Goal: Task Accomplishment & Management: Manage account settings

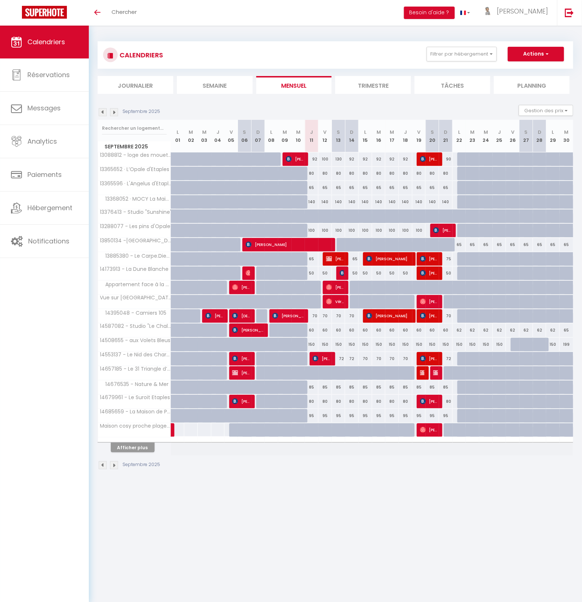
click at [140, 87] on li "Journalier" at bounding box center [136, 85] width 76 height 18
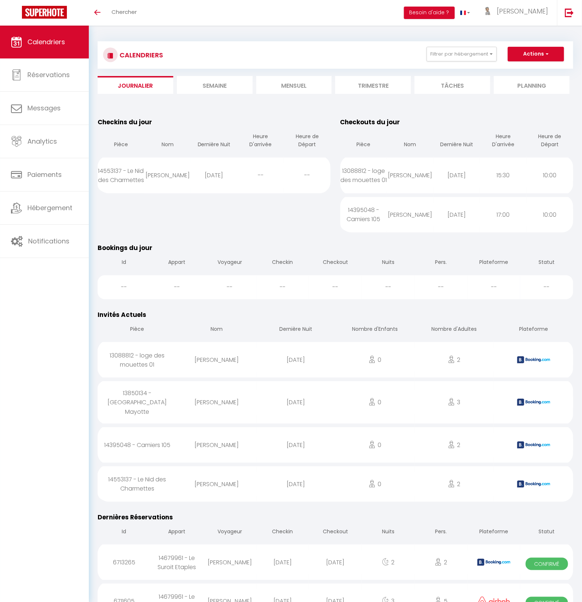
scroll to position [4, 0]
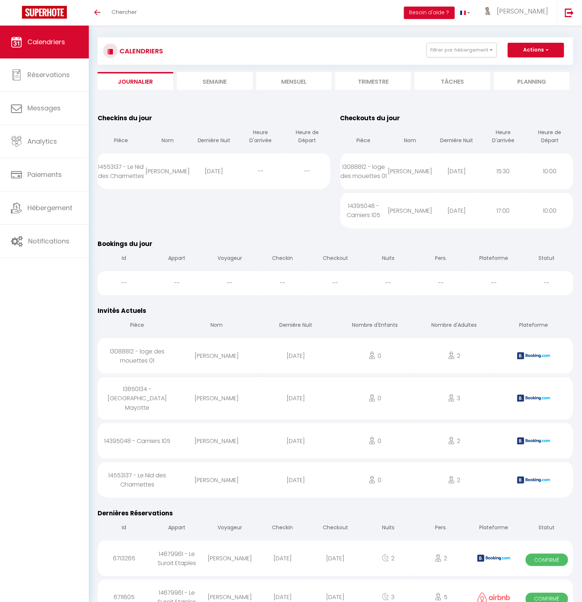
click at [291, 85] on li "Mensuel" at bounding box center [294, 81] width 76 height 18
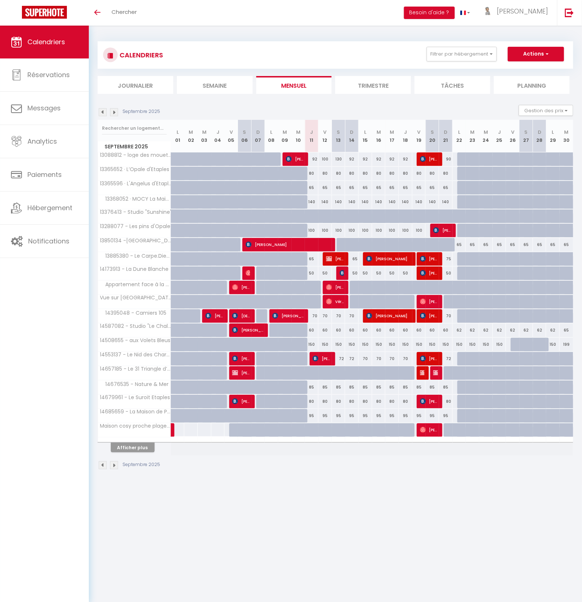
click at [116, 461] on img at bounding box center [114, 465] width 8 height 8
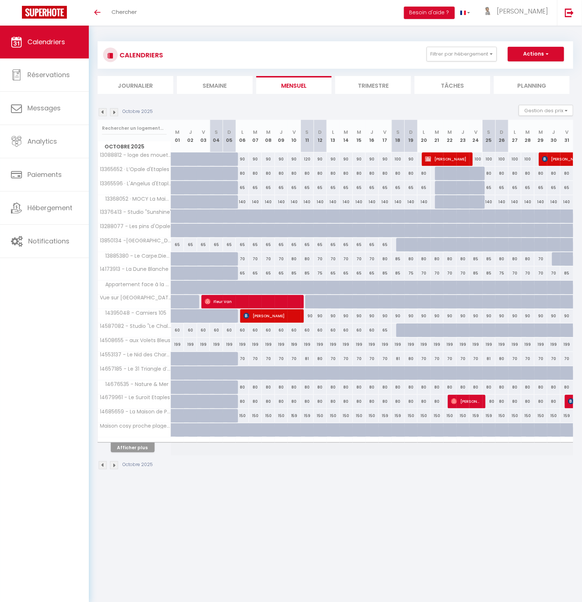
click at [439, 201] on div at bounding box center [441, 202] width 13 height 14
type input "140"
type input "Mar 21 Octobre 2025"
type input "Mer 22 Octobre 2025"
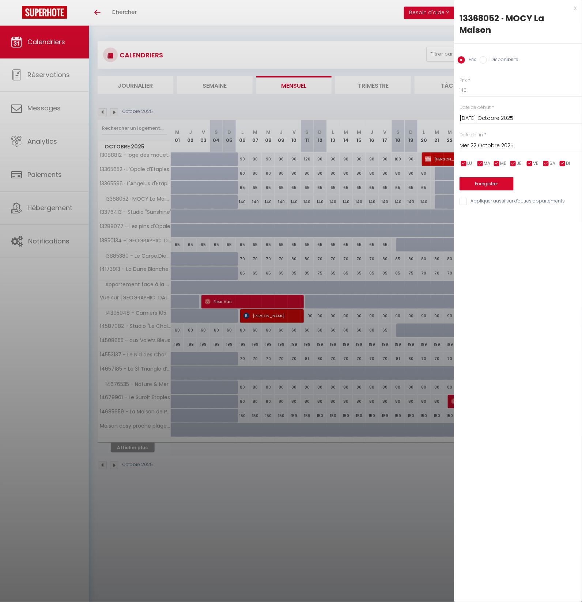
click at [484, 60] on input "Disponibilité" at bounding box center [482, 59] width 7 height 7
radio input "true"
radio input "false"
click at [510, 90] on select "Disponible Indisponible" at bounding box center [520, 91] width 122 height 14
click at [506, 146] on input "Mer 22 Octobre 2025" at bounding box center [520, 147] width 122 height 10
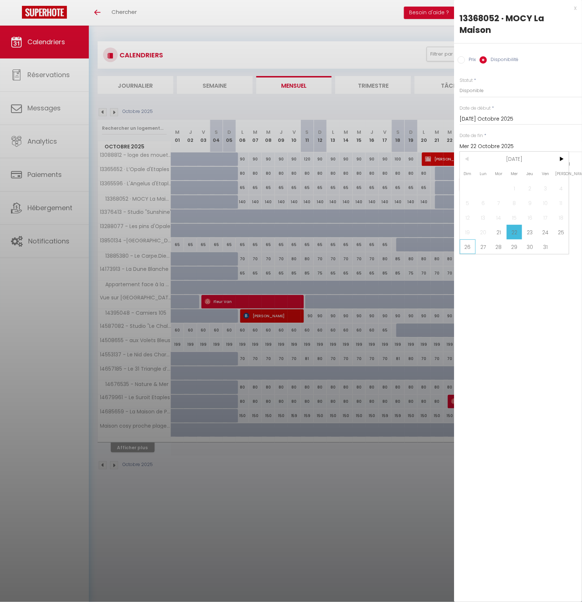
click at [468, 247] on span "26" at bounding box center [468, 246] width 16 height 15
type input "Dim 26 Octobre 2025"
click at [489, 184] on button "Enregistrer" at bounding box center [486, 184] width 54 height 13
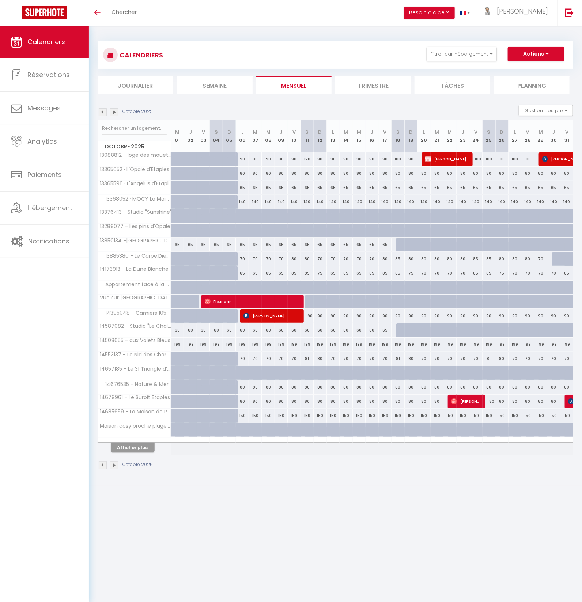
click at [139, 87] on li "Journalier" at bounding box center [136, 85] width 76 height 18
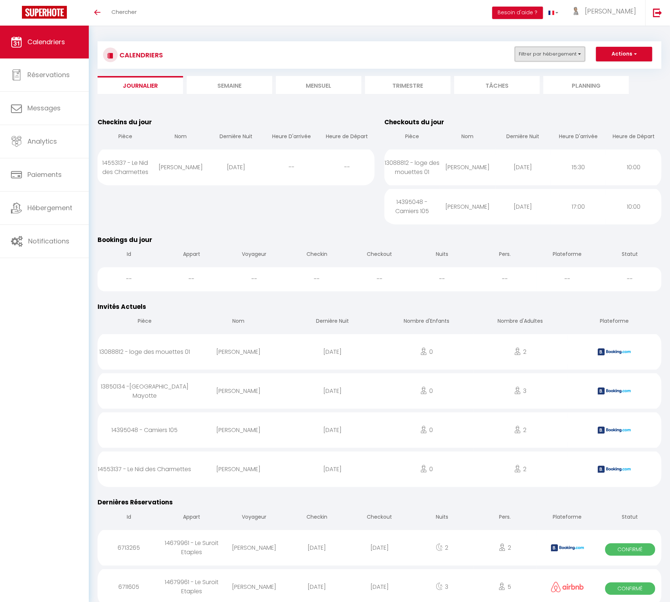
click at [554, 55] on button "Filtrer par hébergement" at bounding box center [550, 54] width 70 height 15
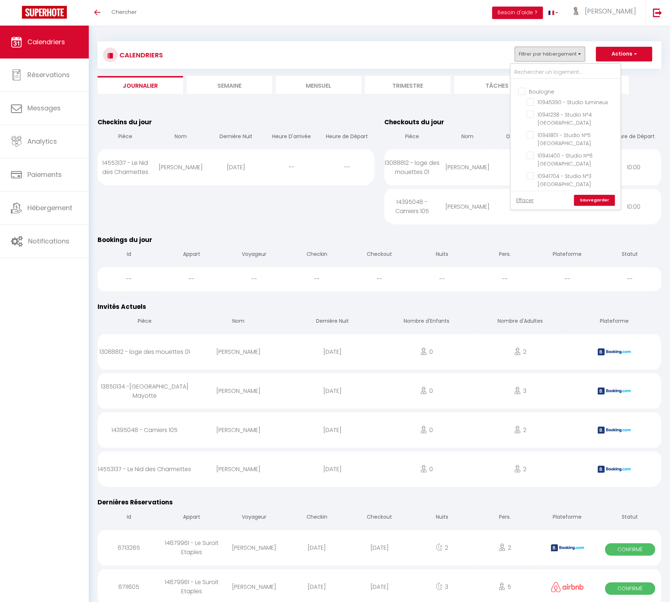
scroll to position [378, 0]
click at [531, 274] on input "11020708 - [GEOGRAPHIC_DATA] 23" at bounding box center [572, 277] width 91 height 7
checkbox input "true"
checkbox input "false"
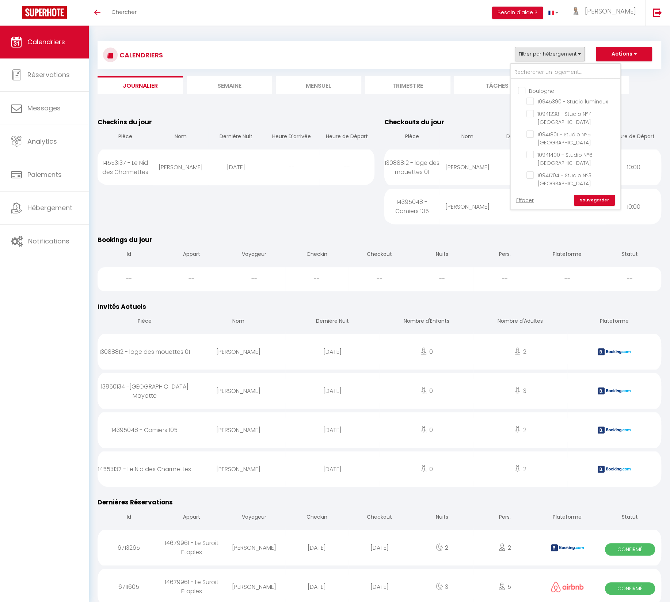
checkbox input "false"
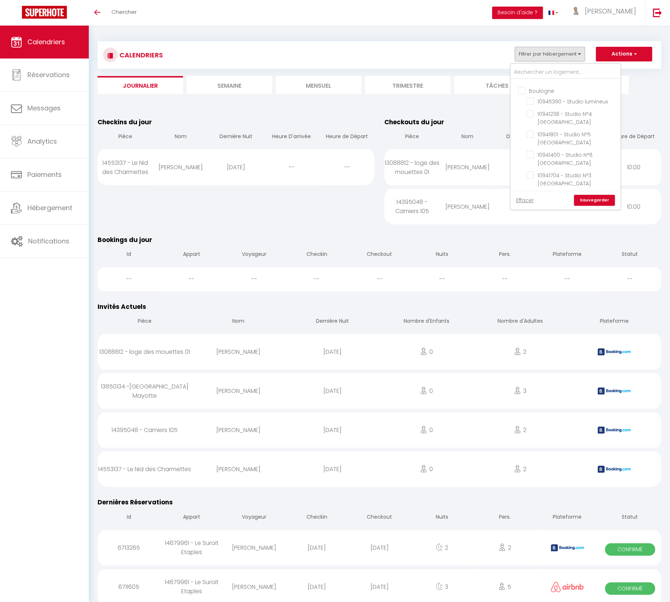
checkbox input "false"
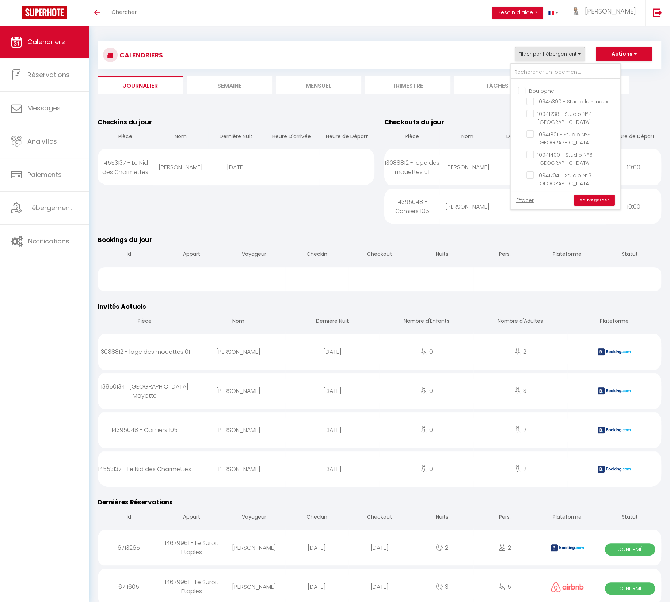
checkbox input "false"
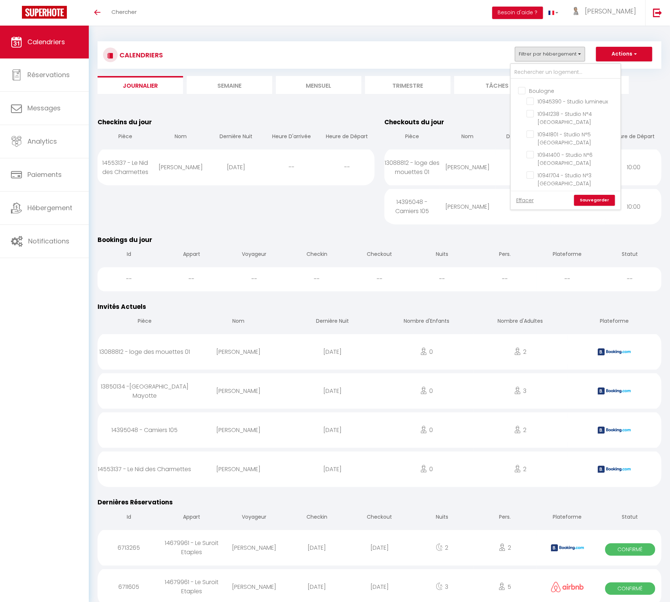
checkbox input "false"
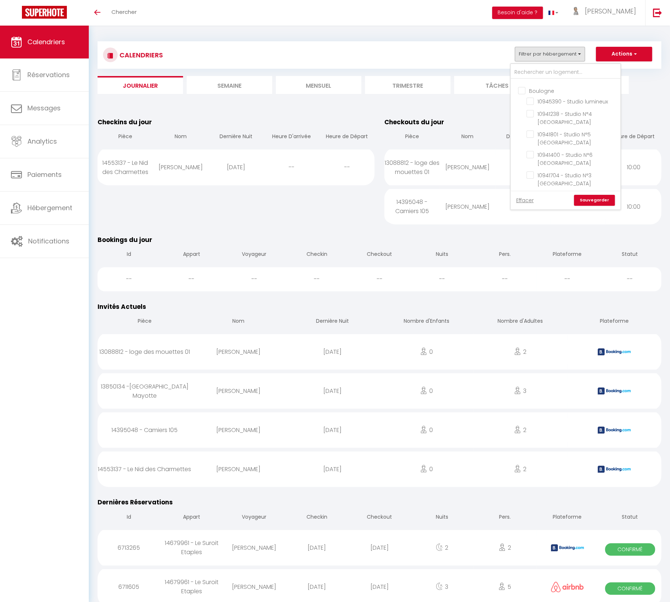
checkbox input "false"
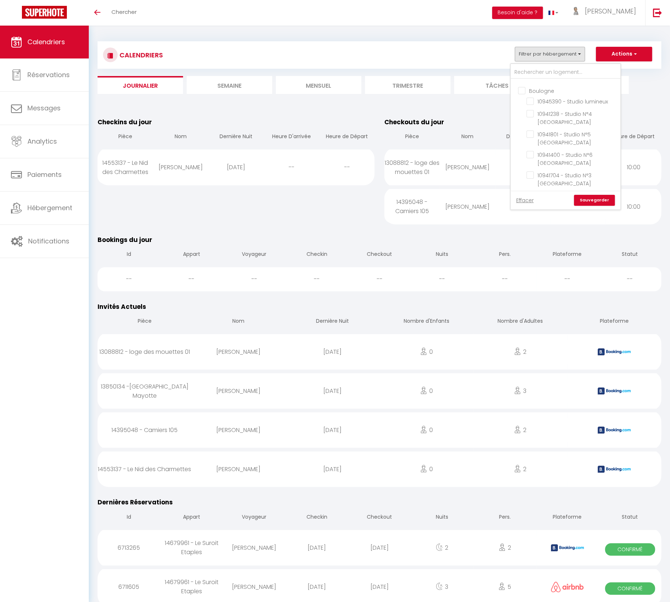
checkbox input "false"
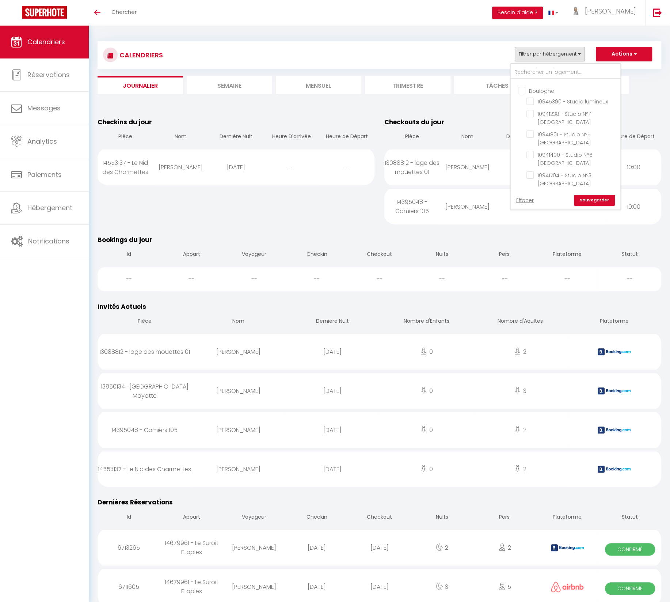
checkbox input "false"
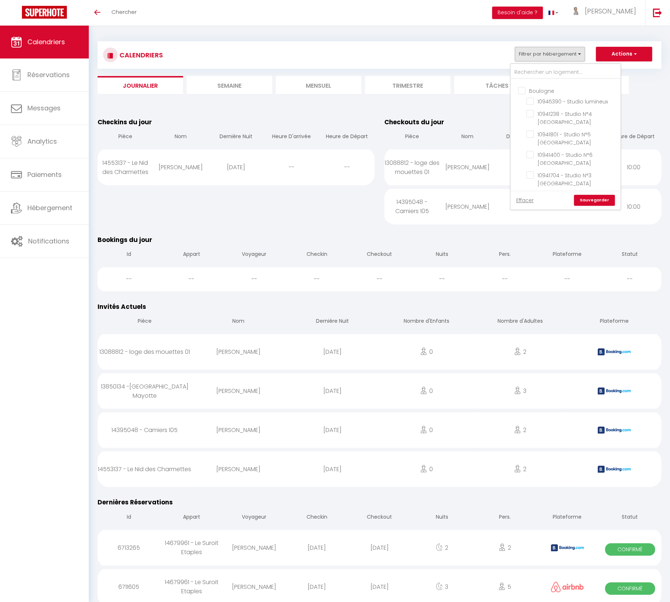
checkbox input "false"
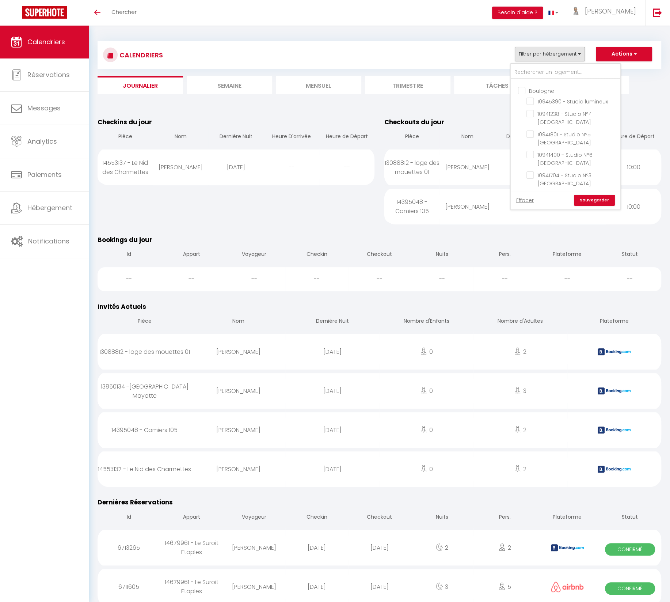
checkbox input "false"
click at [523, 227] on input "Agence Etaples" at bounding box center [573, 230] width 110 height 7
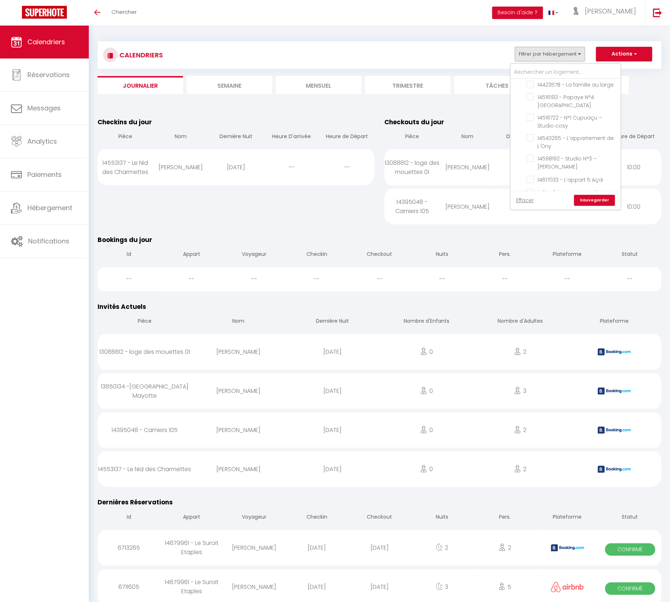
checkbox input "false"
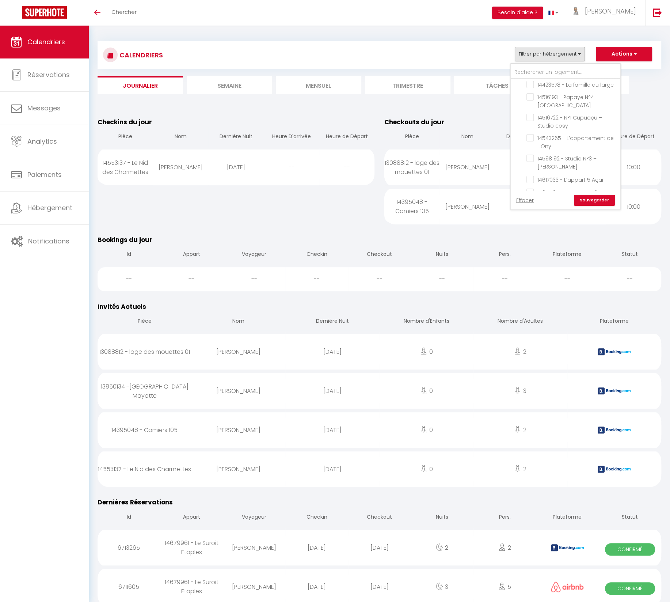
checkbox input "false"
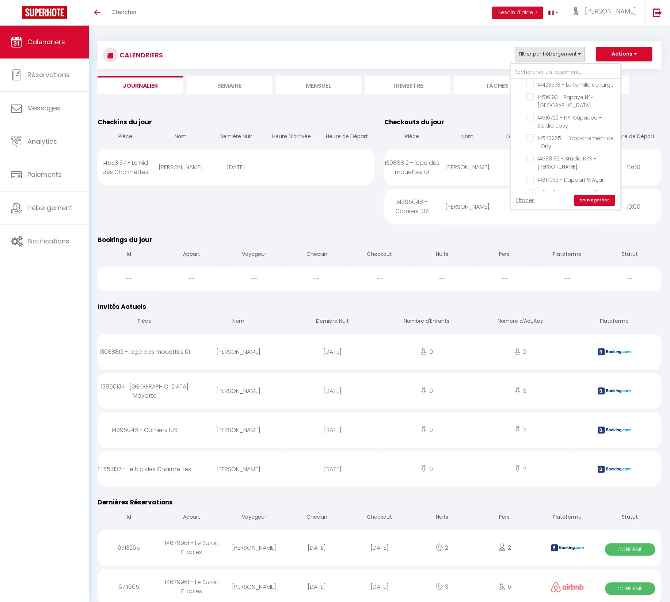
checkbox input "false"
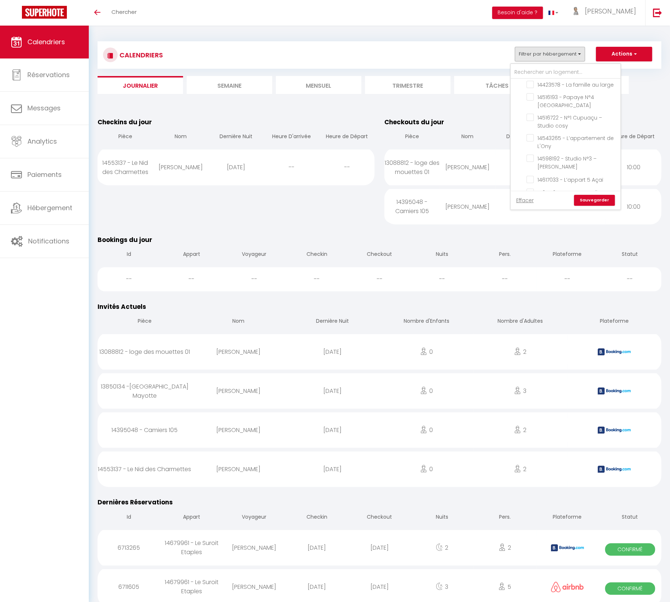
checkbox input "false"
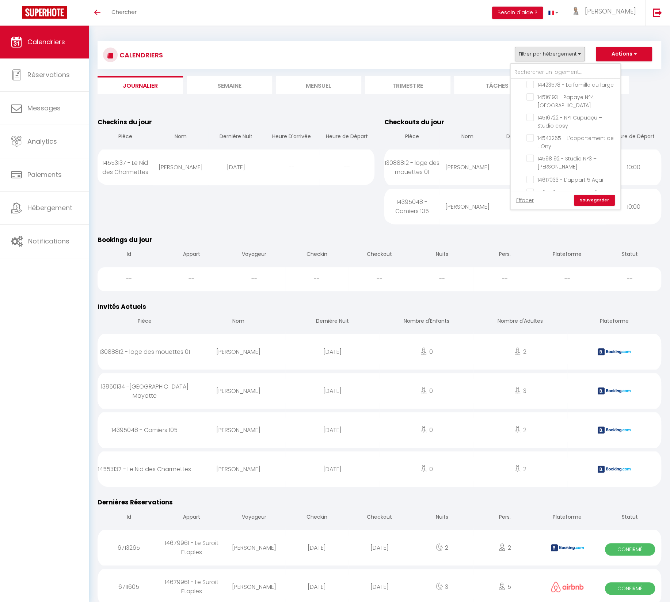
checkbox input "false"
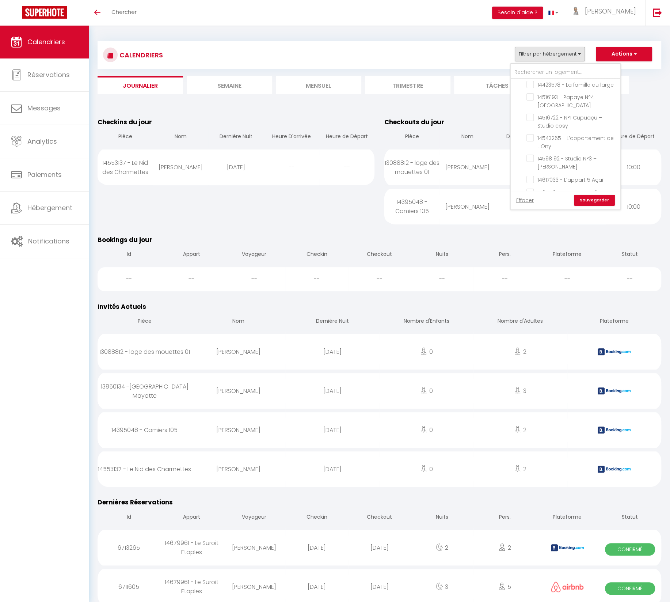
checkbox input "false"
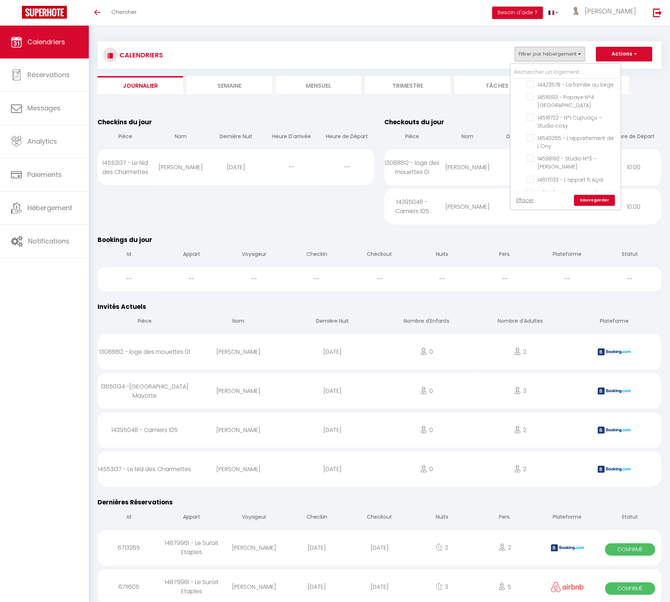
checkbox input "false"
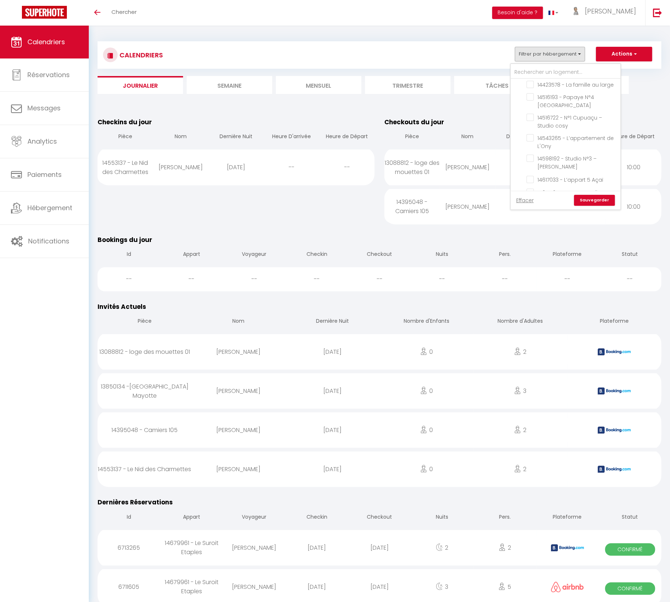
checkbox input "false"
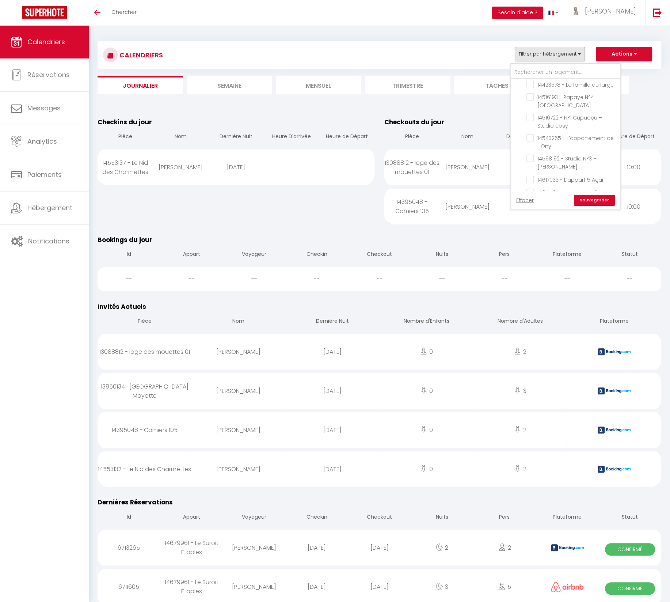
checkbox input "false"
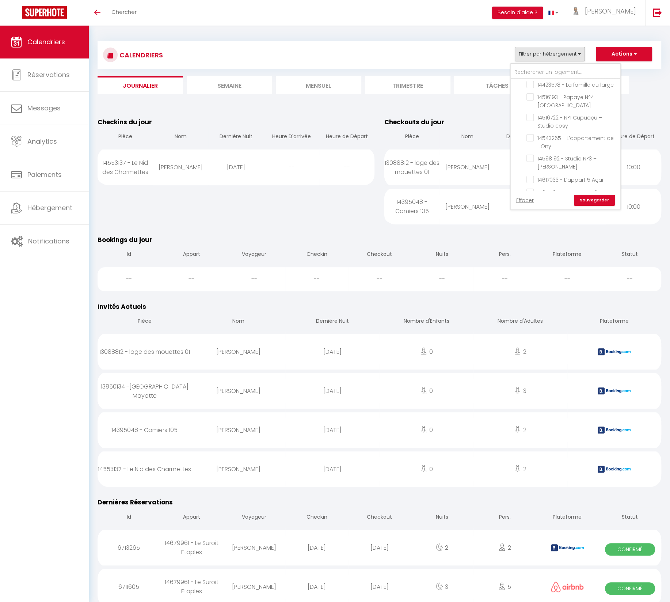
checkbox input "false"
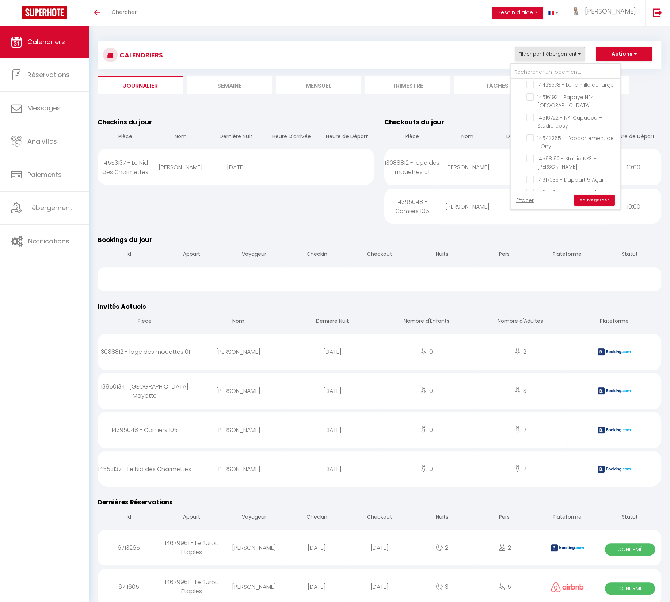
checkbox input "false"
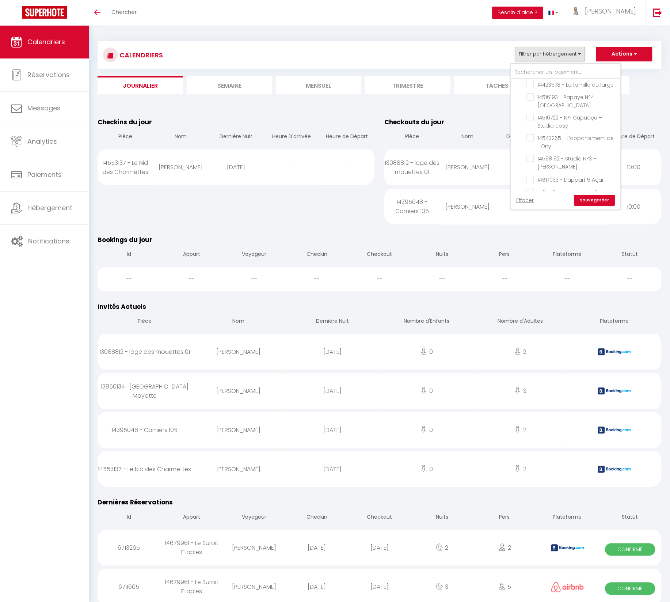
checkbox input "false"
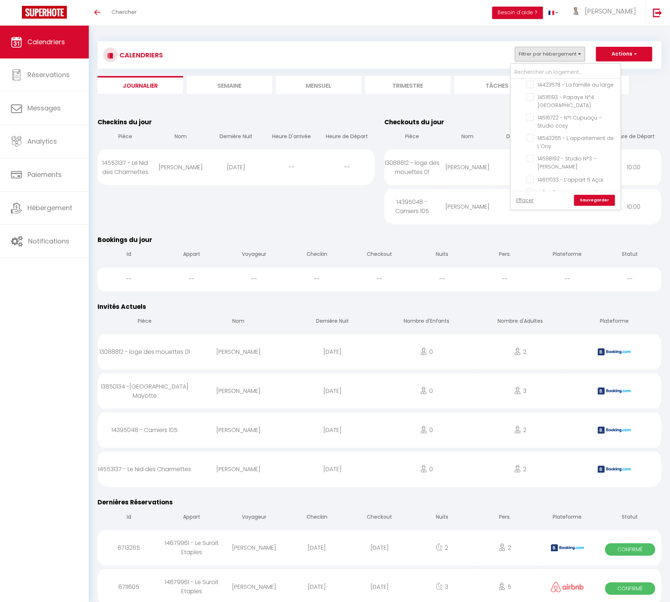
checkbox input "false"
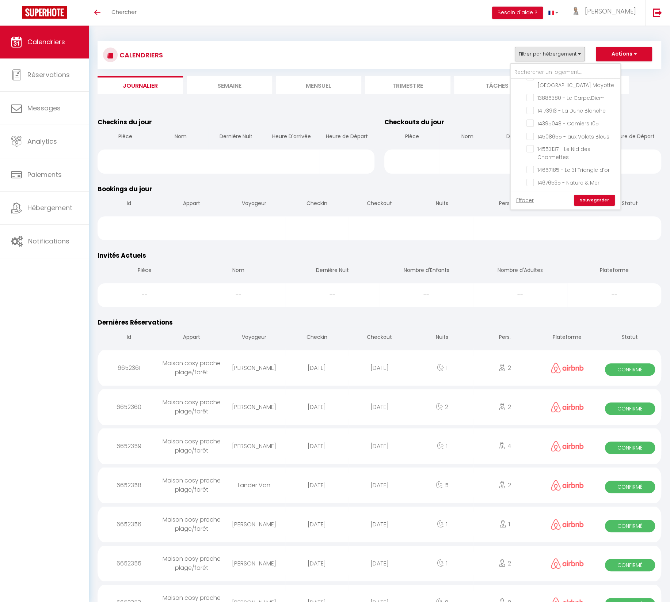
click at [521, 242] on input "Contrat à La Carte" at bounding box center [573, 245] width 110 height 7
checkbox input "false"
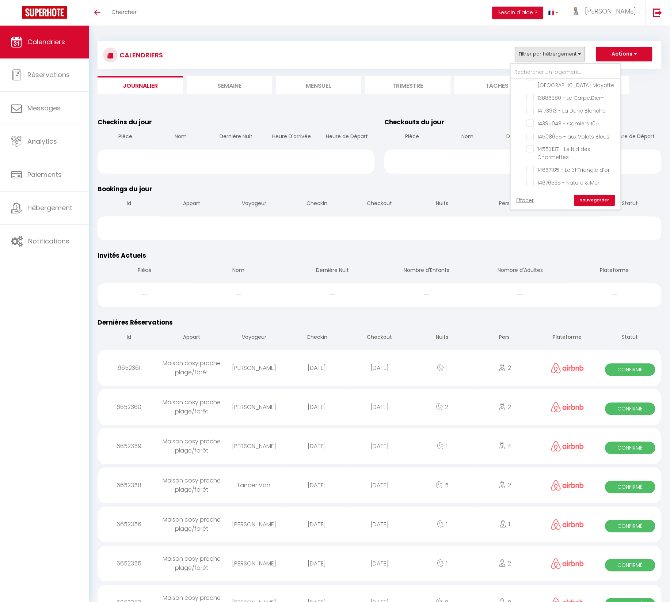
checkbox input "false"
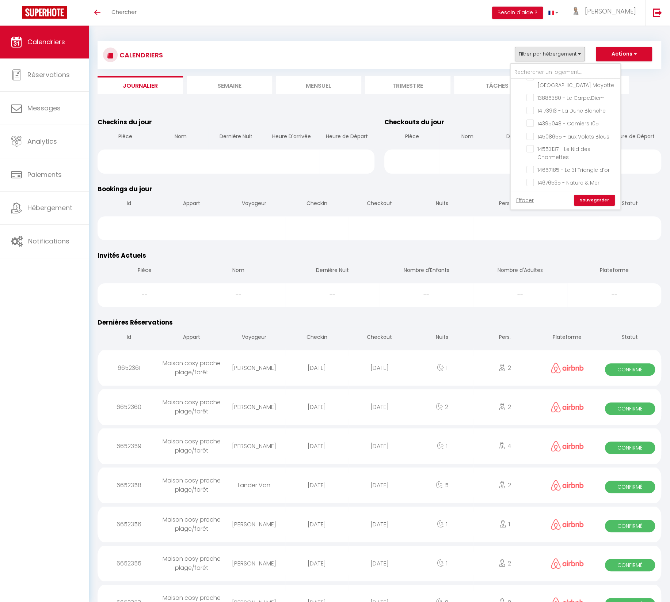
checkbox input "false"
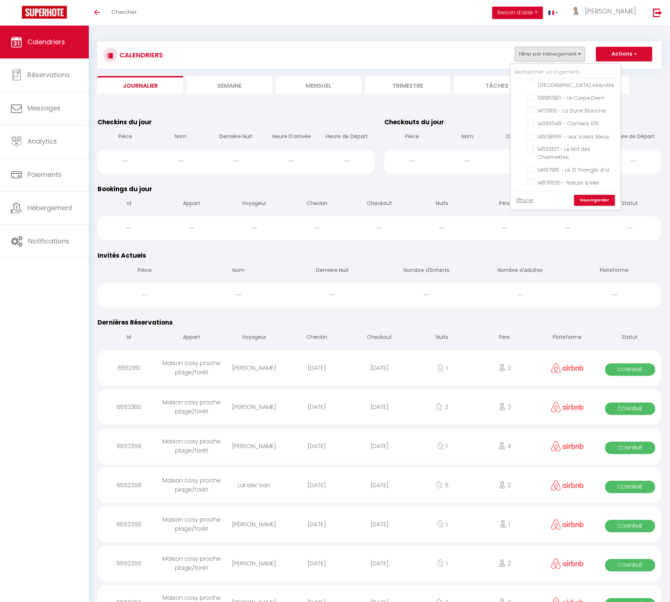
checkbox input "false"
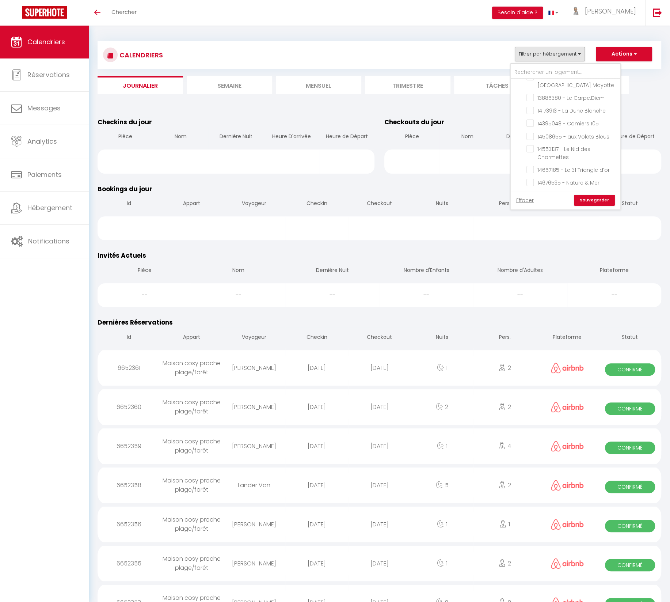
checkbox input "false"
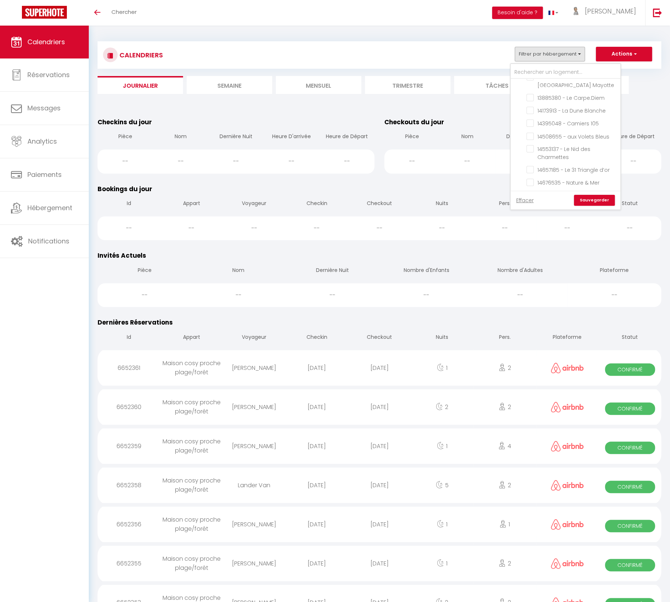
checkbox input "false"
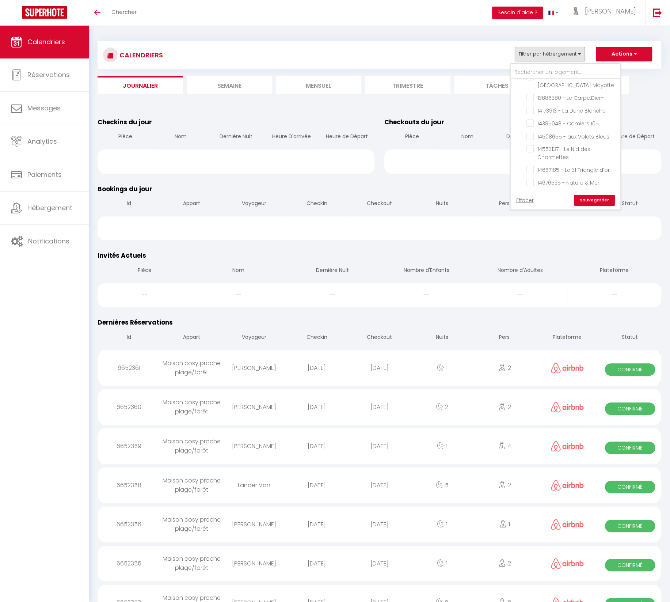
checkbox input "false"
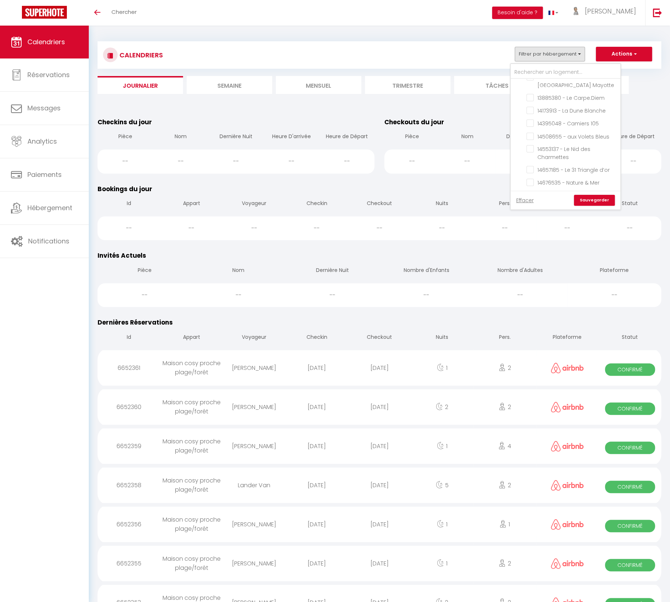
checkbox input "false"
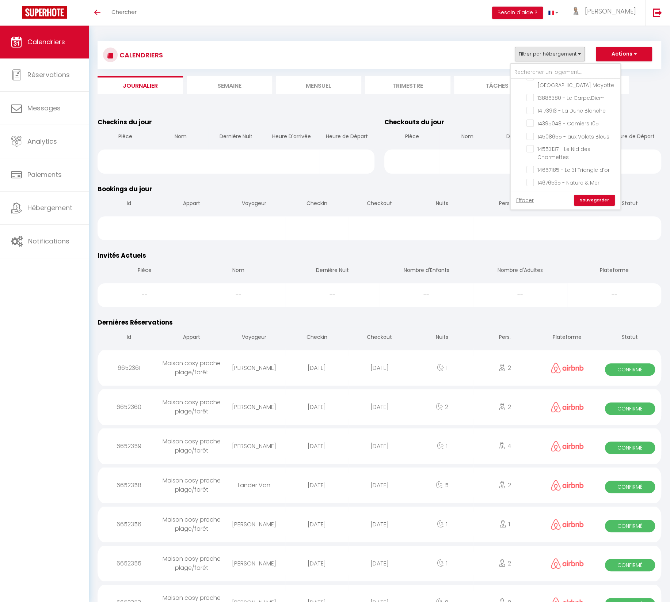
checkbox input "false"
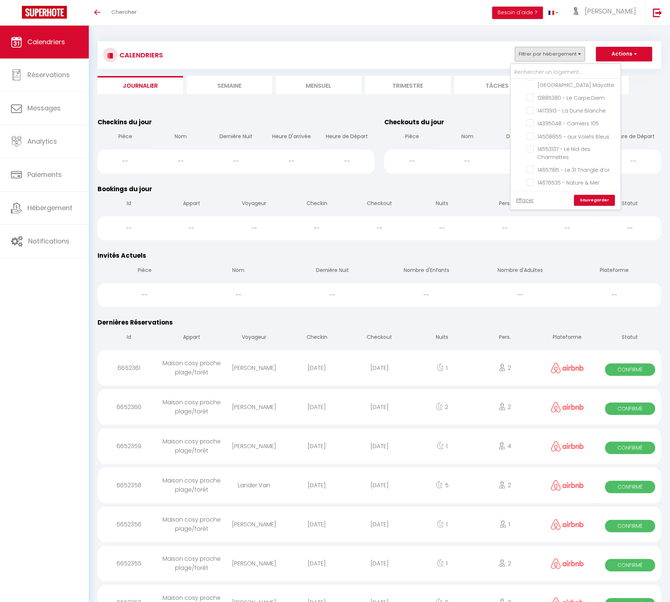
checkbox input "false"
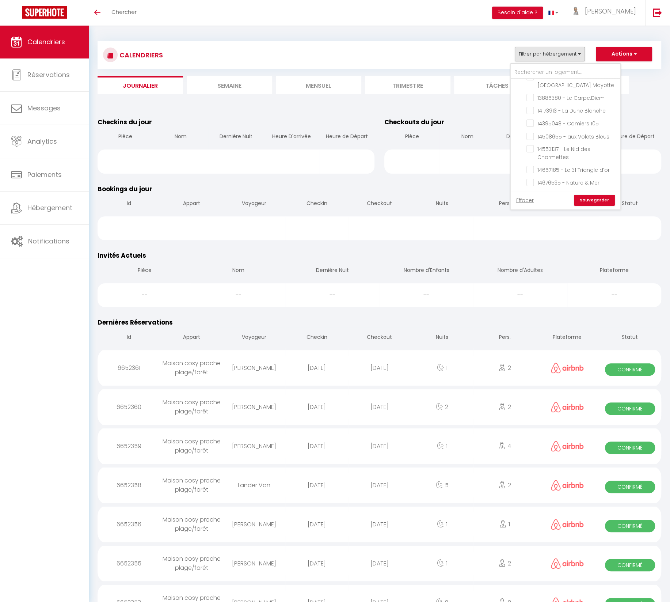
checkbox input "false"
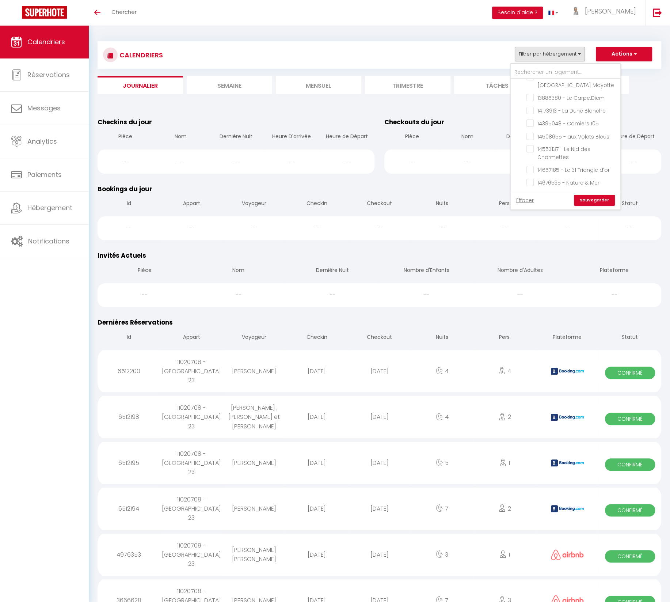
click at [581, 200] on link "Sauvegarder" at bounding box center [594, 200] width 41 height 11
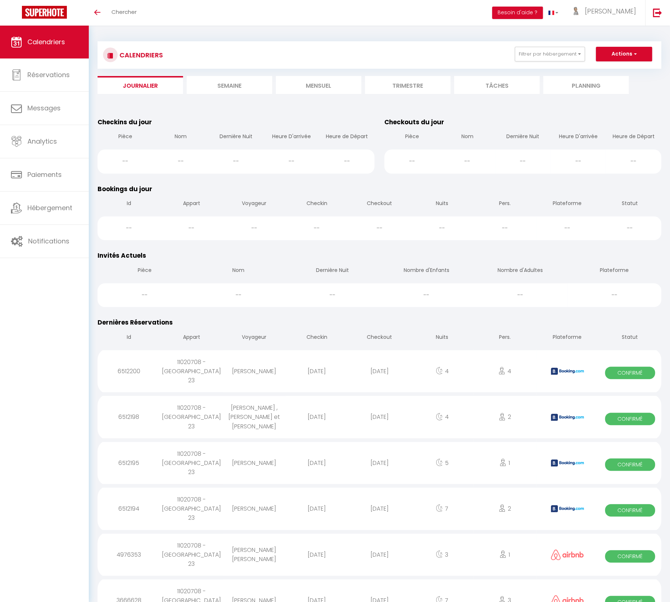
click at [319, 86] on li "Mensuel" at bounding box center [319, 85] width 86 height 18
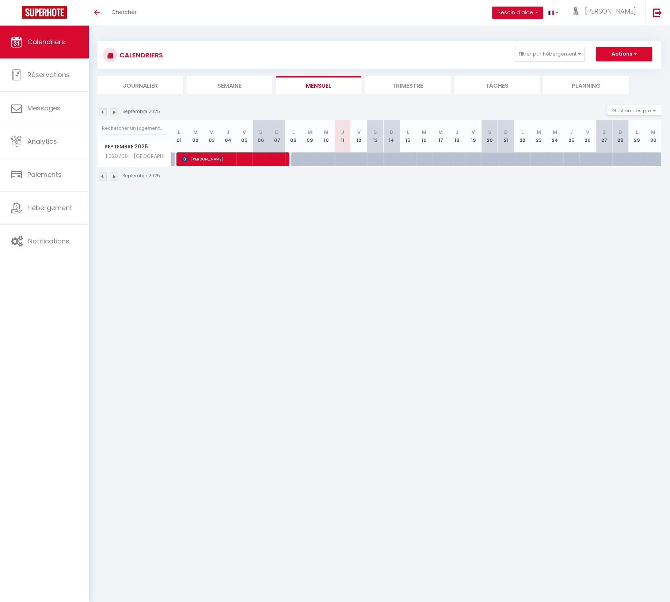
click at [407, 86] on li "Trimestre" at bounding box center [408, 85] width 86 height 18
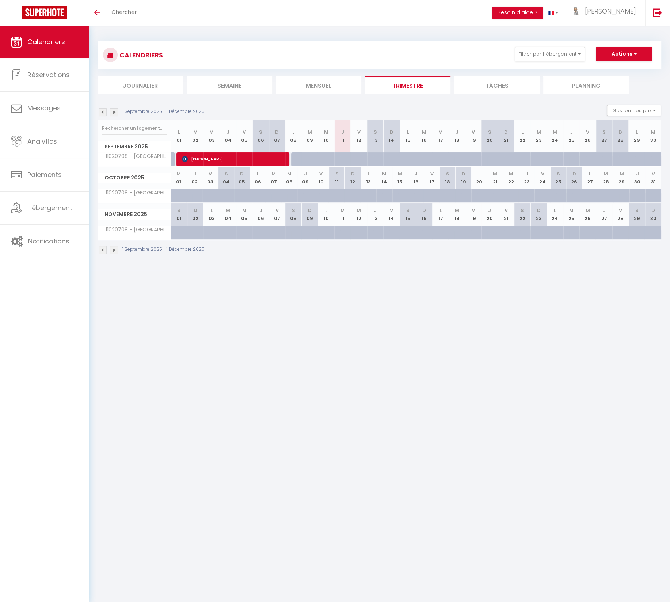
click at [103, 113] on img at bounding box center [103, 112] width 8 height 8
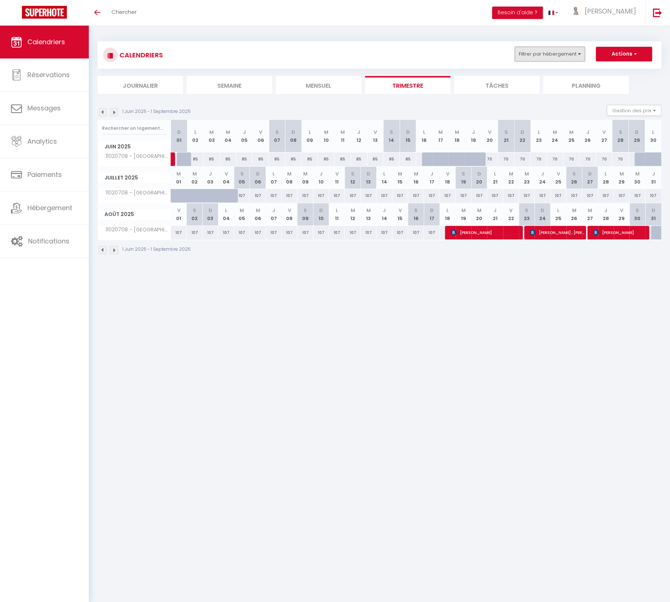
click at [559, 57] on button "Filtrer par hébergement" at bounding box center [550, 54] width 70 height 15
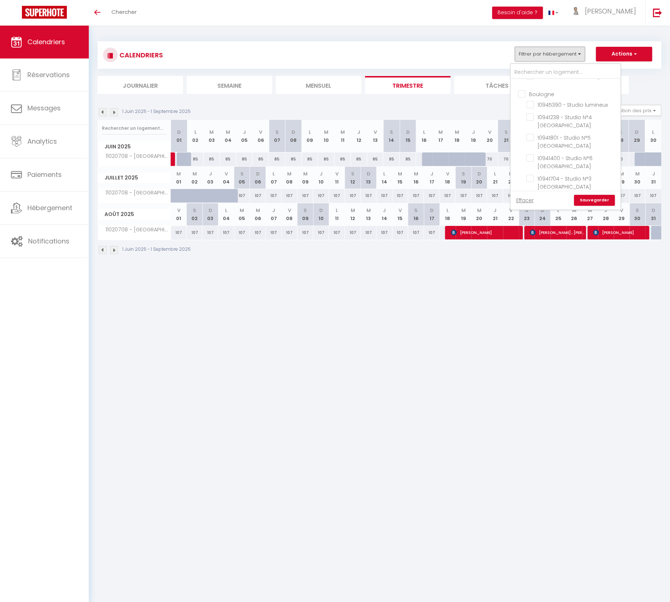
scroll to position [436, 0]
click at [533, 217] on input "11020708 - [GEOGRAPHIC_DATA] 23" at bounding box center [572, 220] width 91 height 7
checkbox input "false"
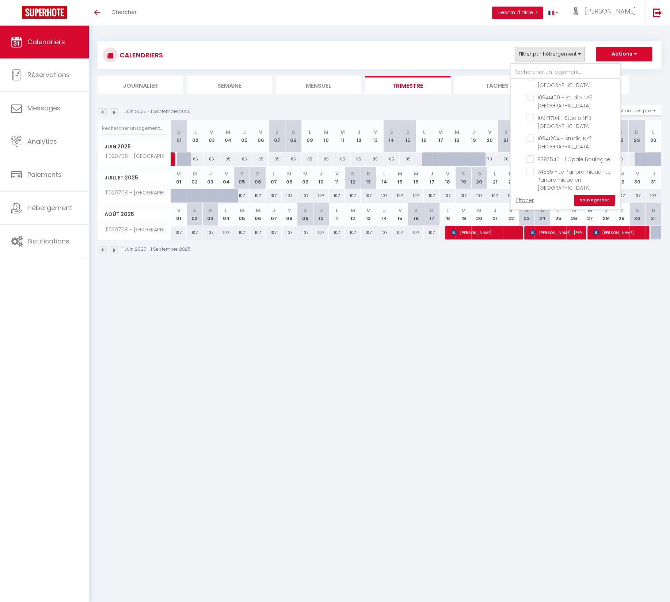
checkbox input "false"
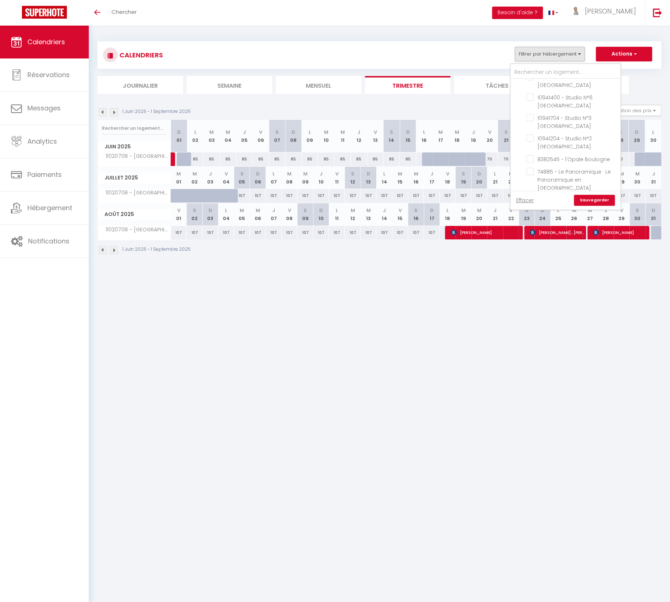
checkbox input "false"
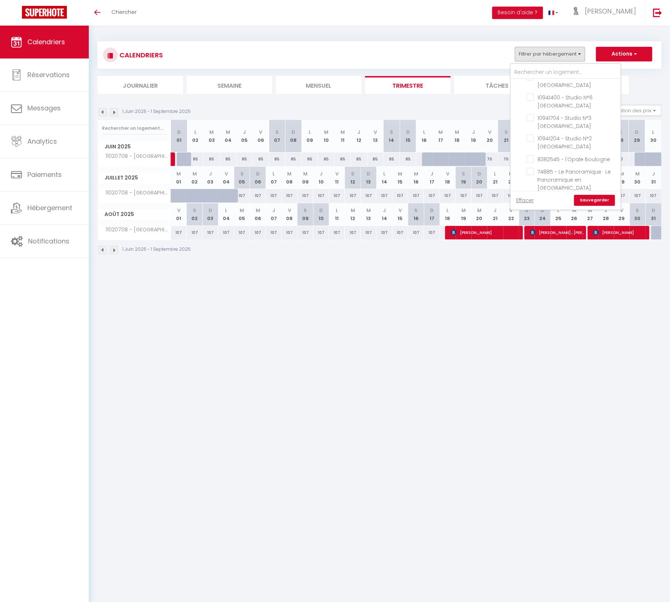
checkbox input "false"
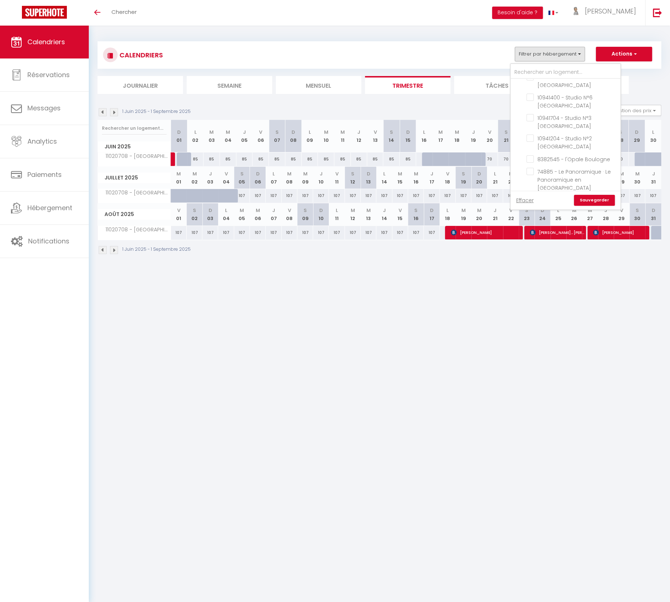
checkbox input "false"
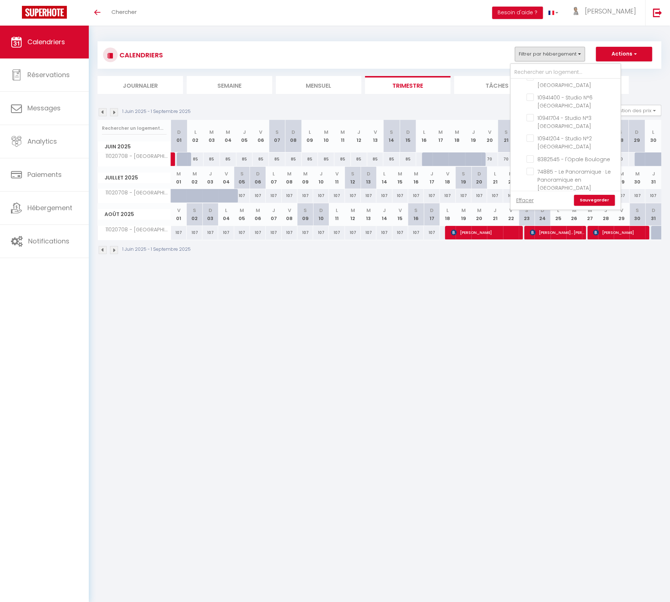
checkbox input "false"
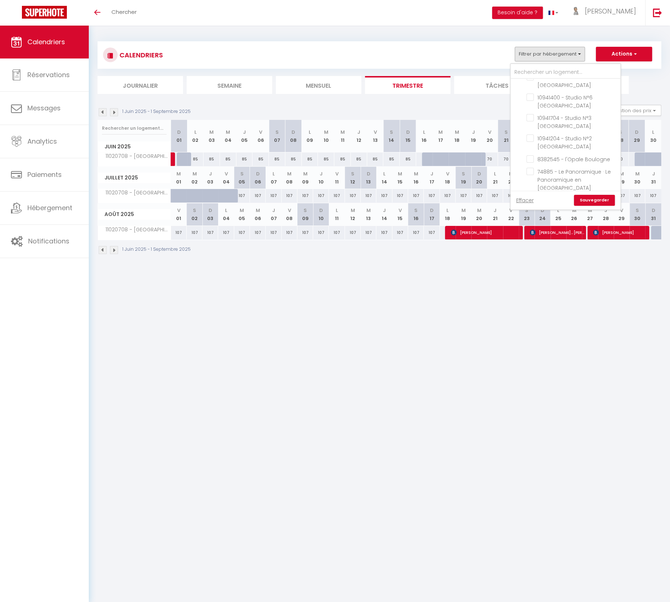
checkbox input "false"
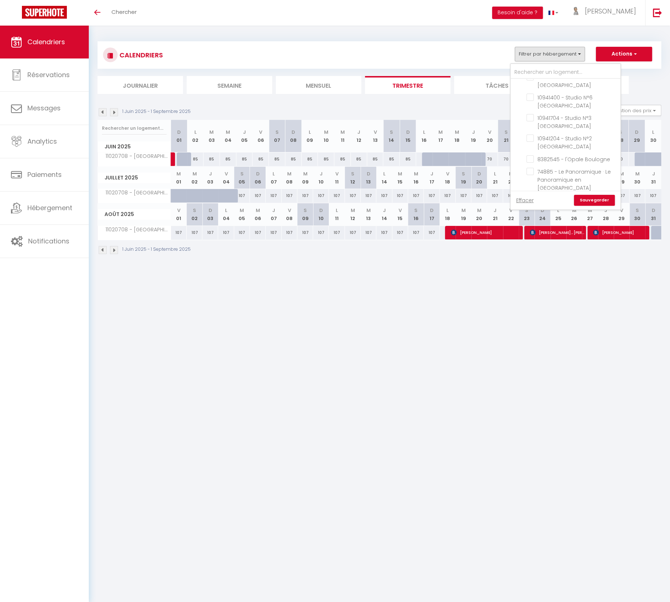
checkbox input "false"
click at [531, 239] on input "13376413 - Studio "Sunshine"" at bounding box center [572, 242] width 91 height 7
click at [581, 200] on link "Sauvegarder" at bounding box center [594, 200] width 41 height 11
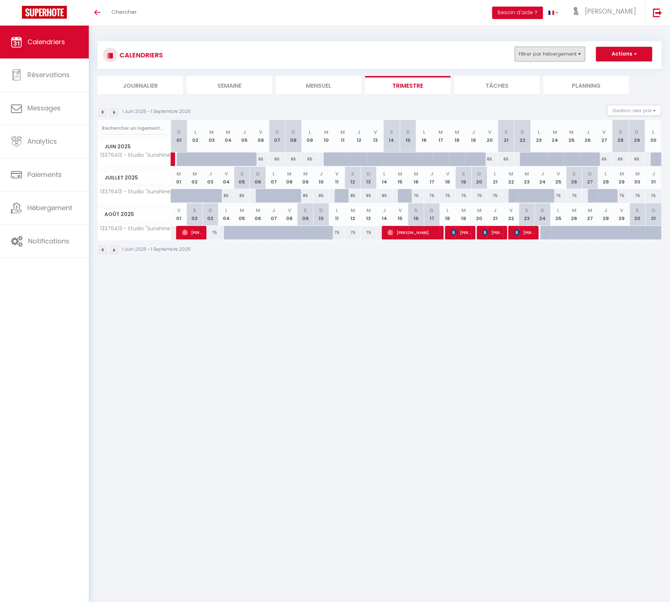
click at [549, 57] on button "Filtrer par hébergement" at bounding box center [550, 54] width 70 height 15
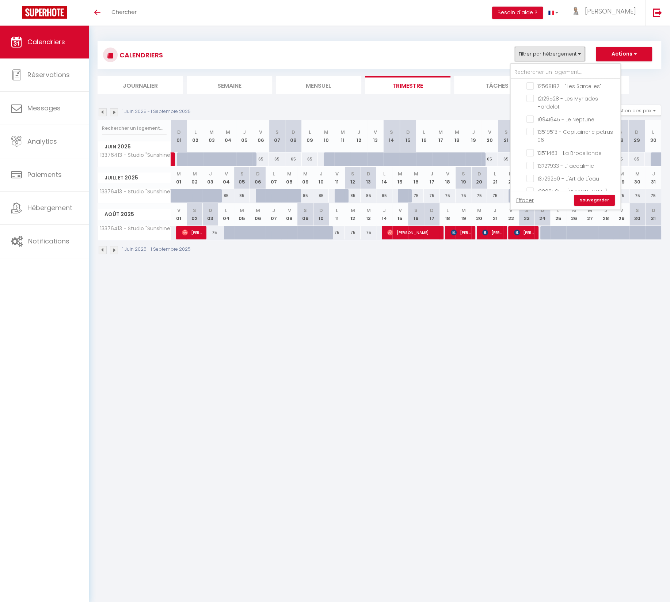
scroll to position [140, 0]
click at [533, 169] on input "13729250 - L'Art de L'eau" at bounding box center [572, 172] width 91 height 7
click at [531, 273] on input "13376413 - Studio "Sunshine"" at bounding box center [572, 276] width 91 height 7
click at [581, 201] on link "Sauvegarder" at bounding box center [594, 200] width 41 height 11
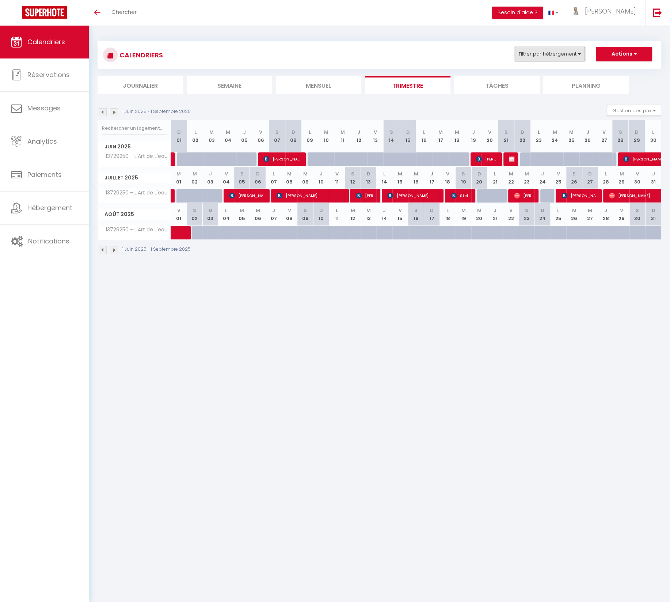
click at [529, 52] on button "Filtrer par hébergement" at bounding box center [550, 54] width 70 height 15
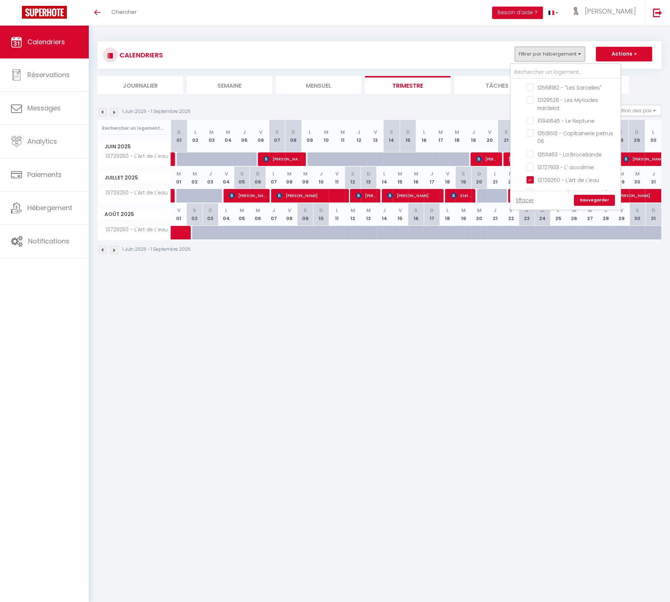
scroll to position [139, 0]
click at [531, 170] on input "13729250 - L'Art de L'eau" at bounding box center [572, 173] width 91 height 7
click at [532, 191] on input "14424099 · La Villa des Pins Hardelot" at bounding box center [572, 194] width 91 height 7
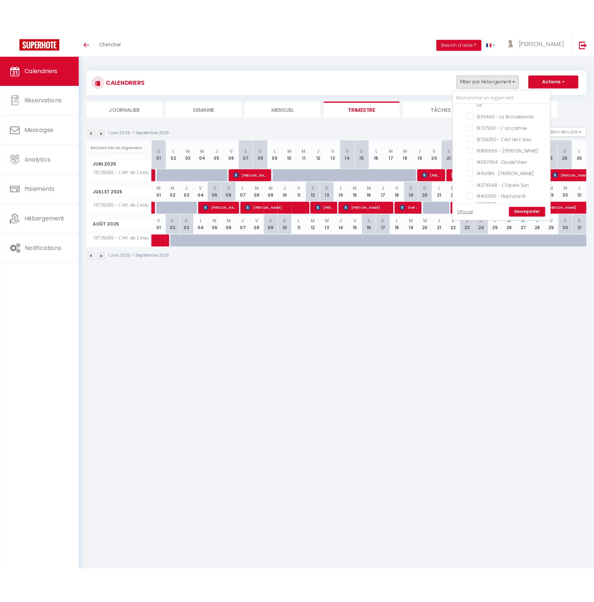
scroll to position [194, 0]
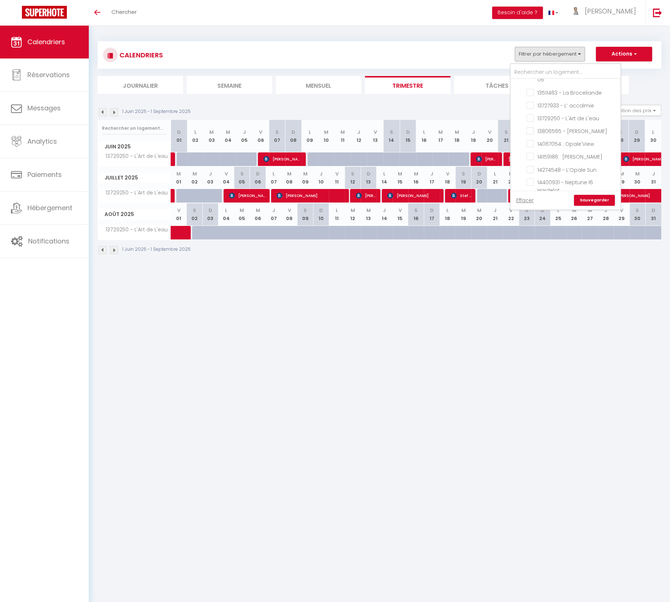
click at [581, 201] on link "Sauvegarder" at bounding box center [594, 200] width 41 height 11
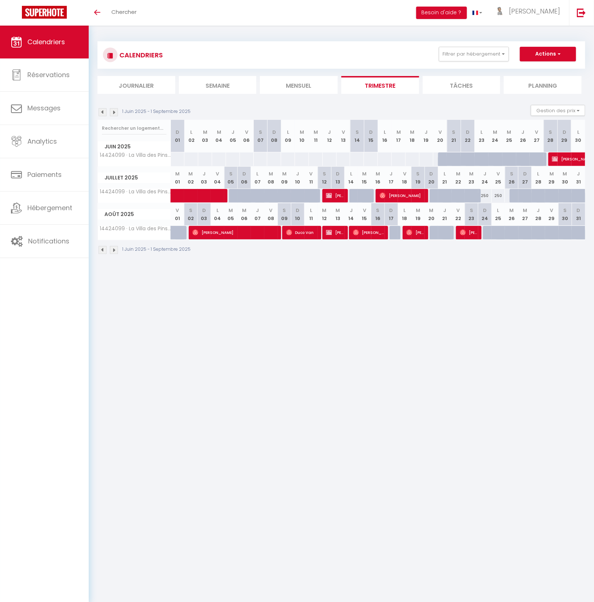
click at [332, 315] on body "🟢 Des questions ou besoin d'assistance pour la migration AirBnB? Connectez-vous…" at bounding box center [297, 327] width 594 height 602
click at [463, 56] on button "Filtrer par hébergement" at bounding box center [474, 54] width 70 height 15
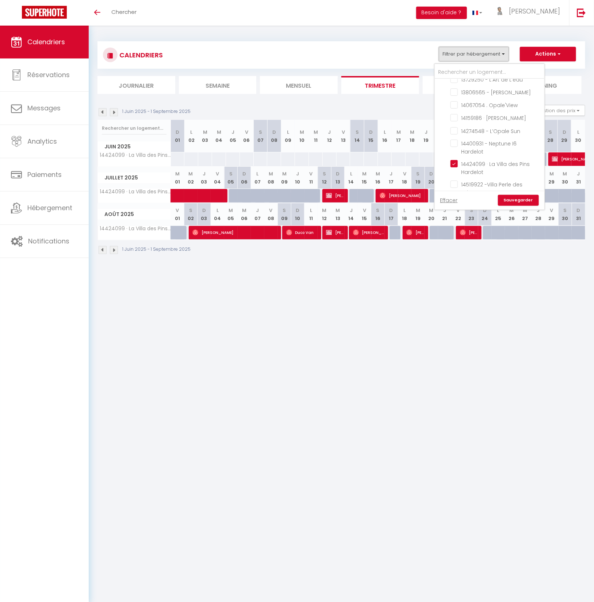
scroll to position [238, 0]
click at [457, 155] on input "14424099 · La Villa des Pins Hardelot" at bounding box center [496, 158] width 91 height 7
click at [448, 213] on input "Agence Etaples" at bounding box center [497, 216] width 110 height 7
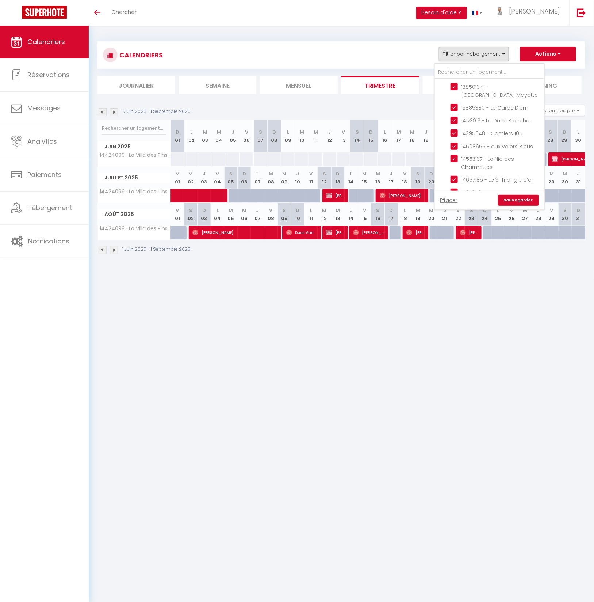
click at [456, 304] on input "14587082 - Studio "Le Chalutier"" at bounding box center [496, 307] width 91 height 7
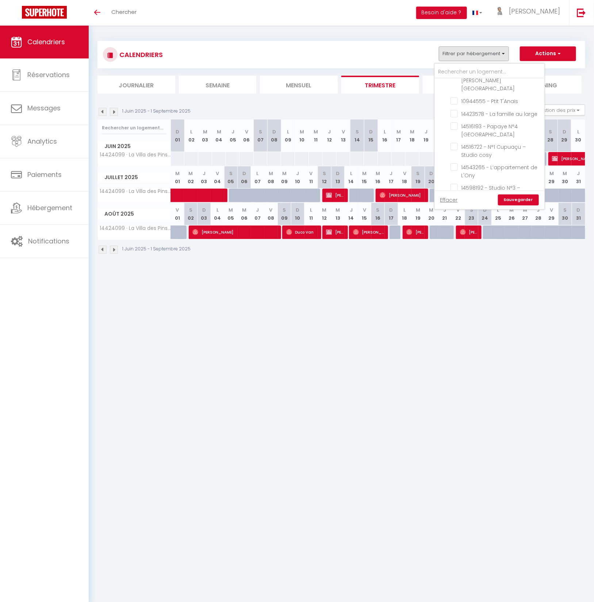
scroll to position [666, 0]
click at [522, 199] on link "Sauvegarder" at bounding box center [518, 199] width 41 height 11
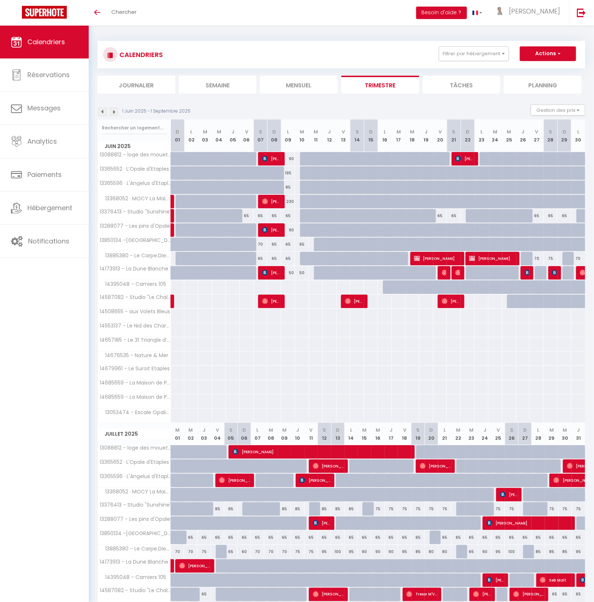
click at [140, 84] on li "Journalier" at bounding box center [137, 85] width 78 height 18
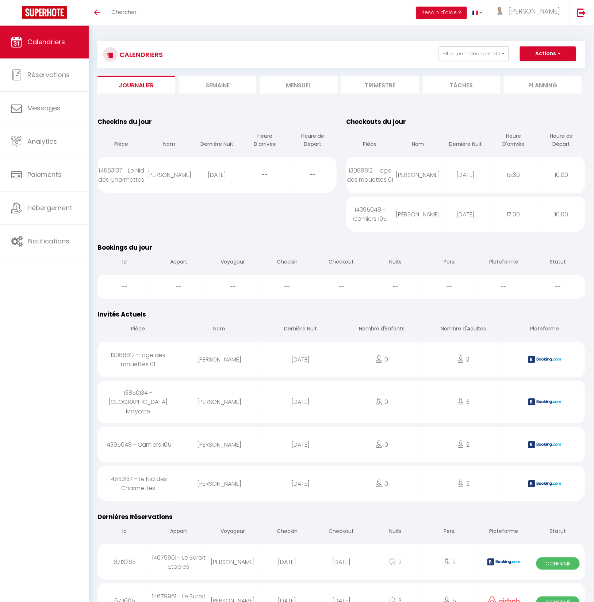
click at [131, 172] on div "14553137 - Le Nid des Charmettes" at bounding box center [122, 175] width 48 height 33
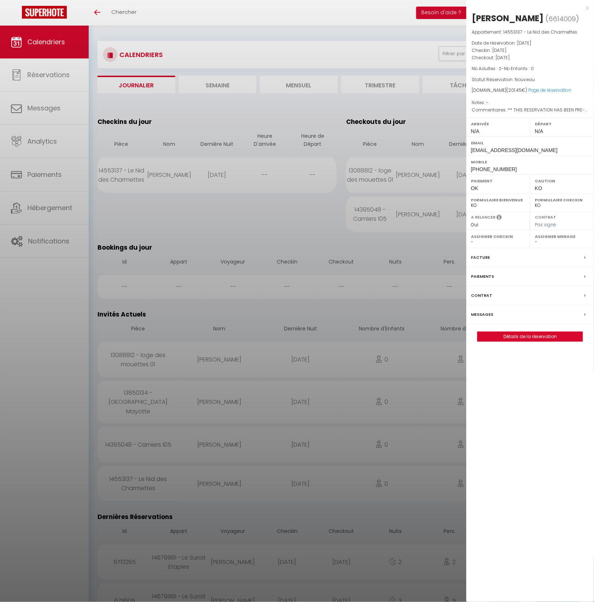
click at [485, 318] on label "Messages" at bounding box center [482, 315] width 22 height 8
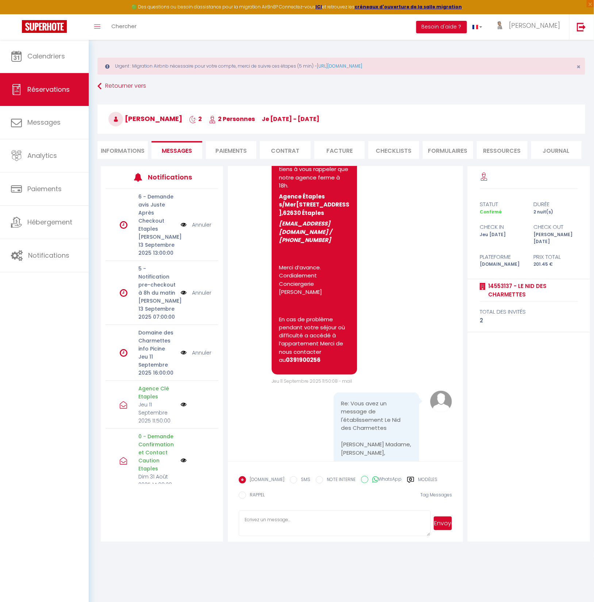
scroll to position [1615, 0]
click at [41, 52] on span "Calendriers" at bounding box center [46, 56] width 38 height 9
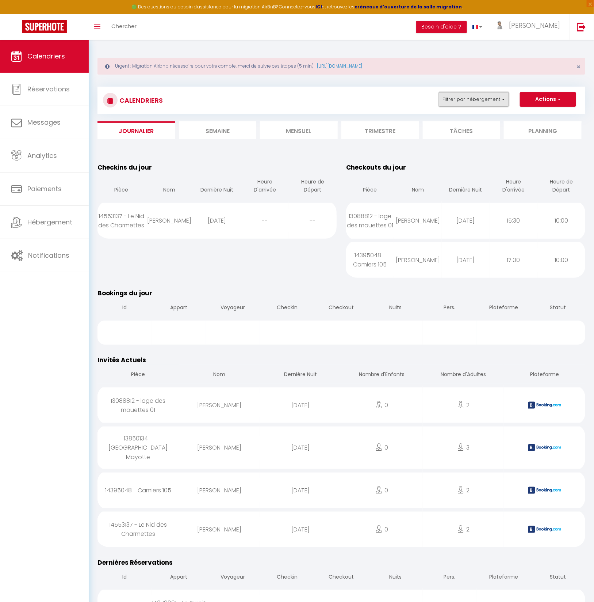
click at [478, 101] on button "Filtrer par hébergement" at bounding box center [474, 99] width 70 height 15
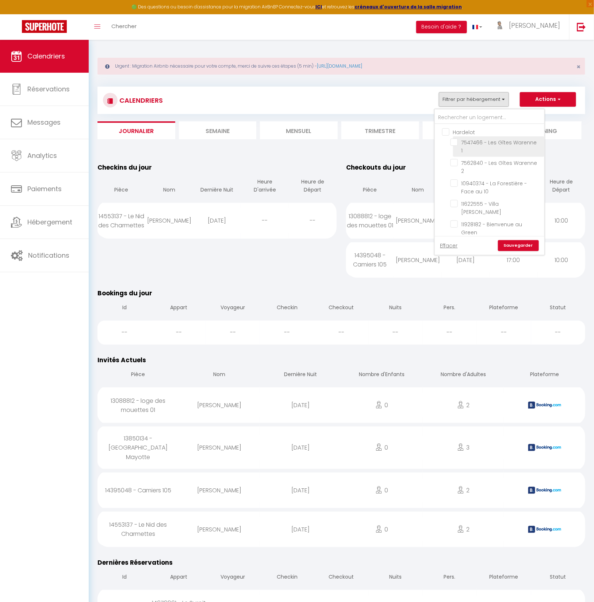
click at [455, 140] on input "7547466 - Les Gîtes Warenne 1" at bounding box center [496, 141] width 91 height 7
click at [456, 159] on input "7562840 - Les Gîtes Warenne 2" at bounding box center [496, 162] width 91 height 7
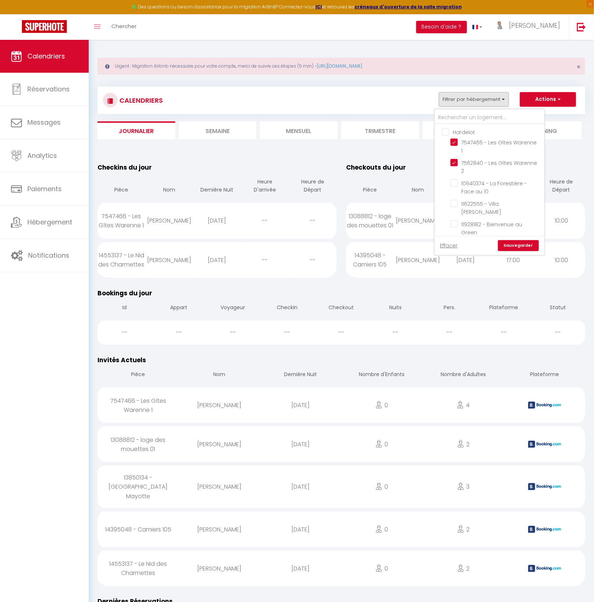
click at [281, 157] on div "Checkins du jour Pièce Nom Dernière Nuit Heure D'arrivée Heure de Départ 754746…" at bounding box center [217, 220] width 249 height 126
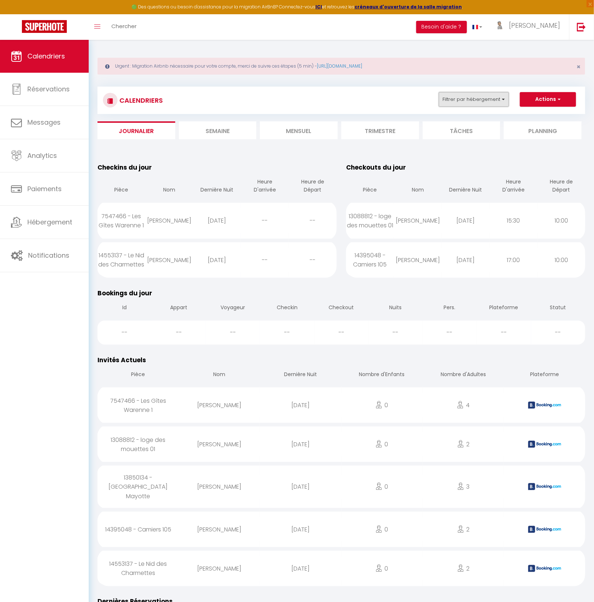
click at [474, 96] on button "Filtrer par hébergement" at bounding box center [474, 99] width 70 height 15
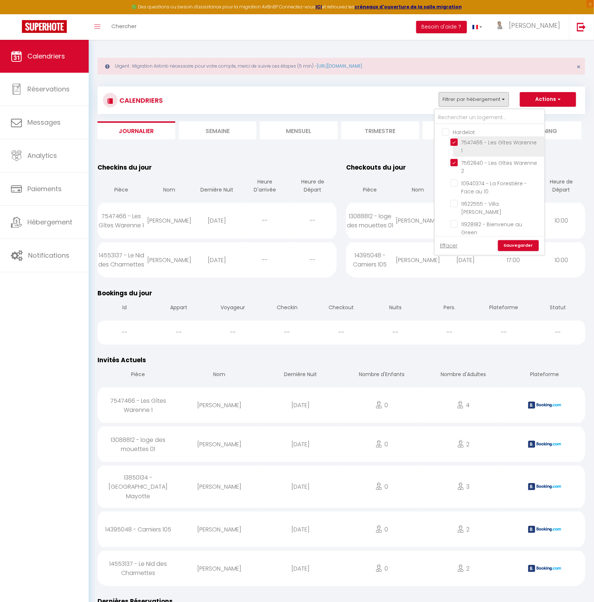
click at [457, 140] on input "7547466 - Les Gîtes Warenne 1" at bounding box center [496, 141] width 91 height 7
click at [456, 159] on input "7562840 - Les Gîtes Warenne 2" at bounding box center [496, 162] width 91 height 7
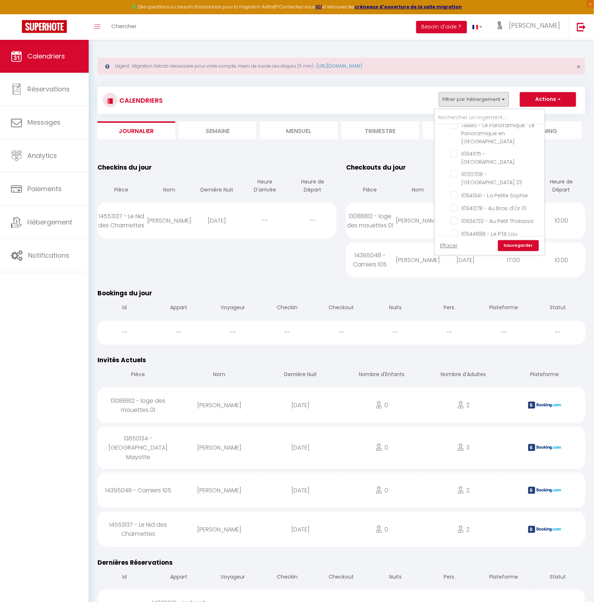
scroll to position [552, 0]
click at [456, 300] on input "14516722 - N°1 Cupuaçu – Studio cosy" at bounding box center [496, 303] width 91 height 7
click at [525, 246] on link "Sauvegarder" at bounding box center [518, 245] width 41 height 11
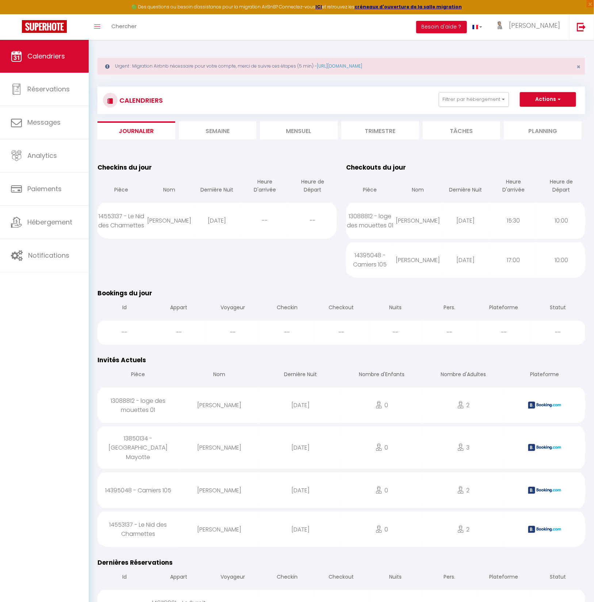
click at [302, 130] on li "Mensuel" at bounding box center [299, 130] width 78 height 18
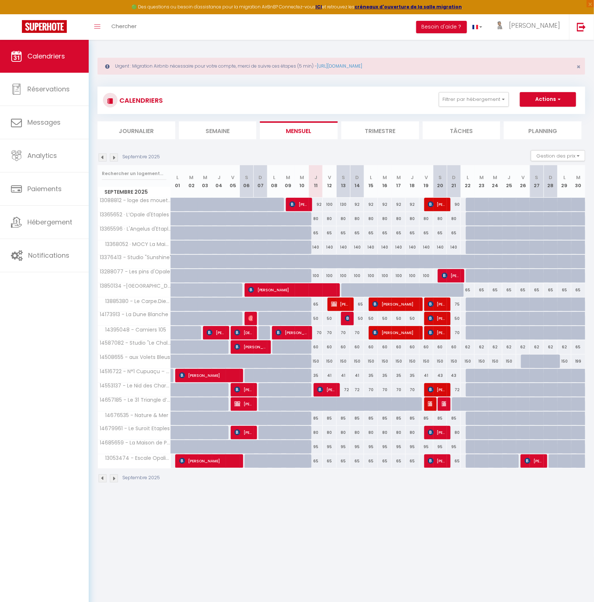
click at [378, 129] on li "Trimestre" at bounding box center [381, 130] width 78 height 18
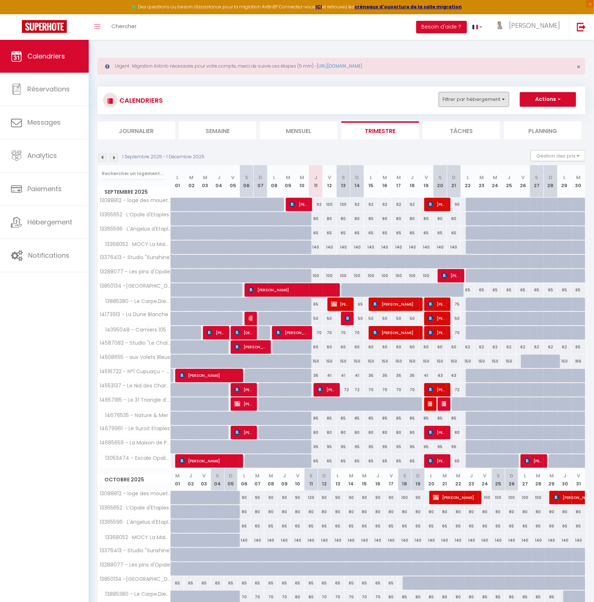
click at [483, 101] on button "Filtrer par hébergement" at bounding box center [474, 99] width 70 height 15
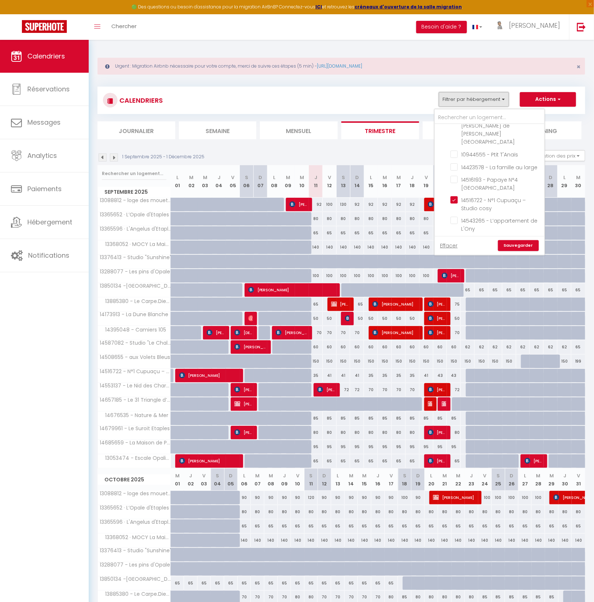
scroll to position [675, 0]
click at [450, 290] on input "Agence Etaples" at bounding box center [497, 293] width 110 height 7
click at [459, 340] on input "14587082 - Studio "Le Chalutier"" at bounding box center [496, 343] width 91 height 7
click at [519, 243] on link "Sauvegarder" at bounding box center [518, 245] width 41 height 11
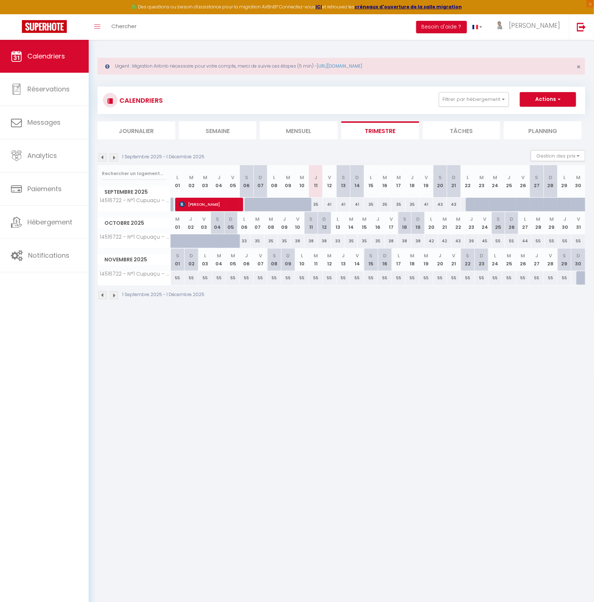
click at [103, 156] on img at bounding box center [103, 157] width 8 height 8
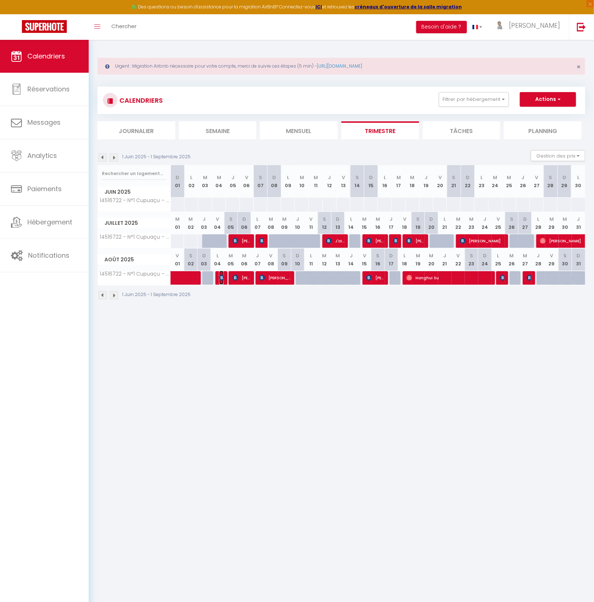
click at [221, 276] on img at bounding box center [222, 278] width 6 height 6
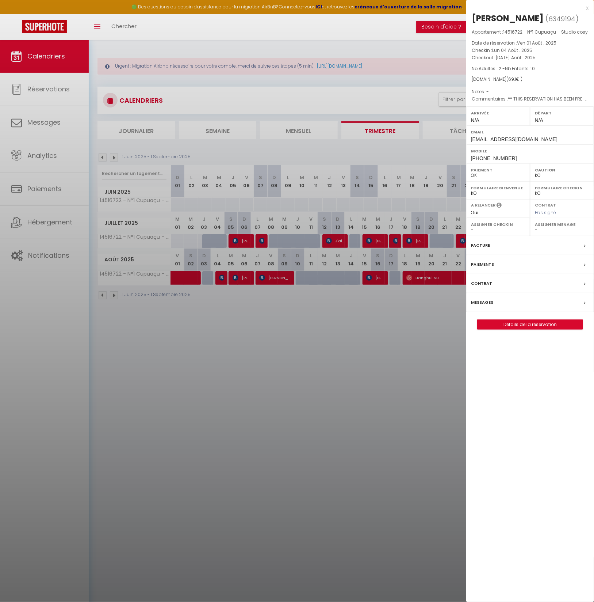
click at [238, 278] on div at bounding box center [297, 301] width 594 height 602
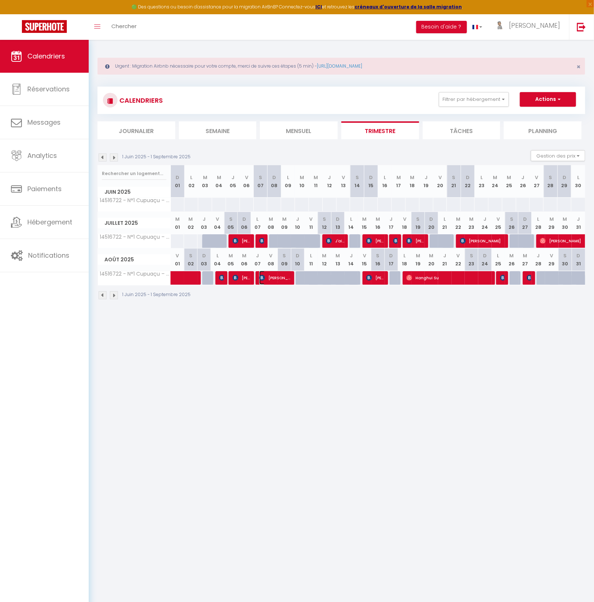
click at [263, 277] on img at bounding box center [262, 278] width 6 height 6
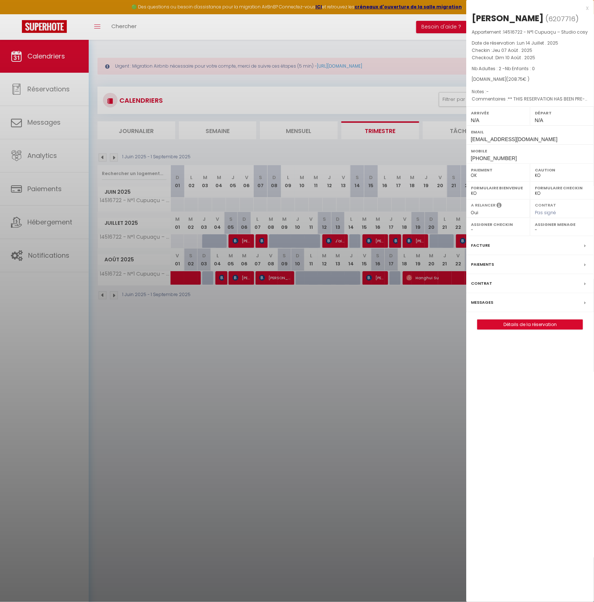
click at [281, 316] on div at bounding box center [297, 301] width 594 height 602
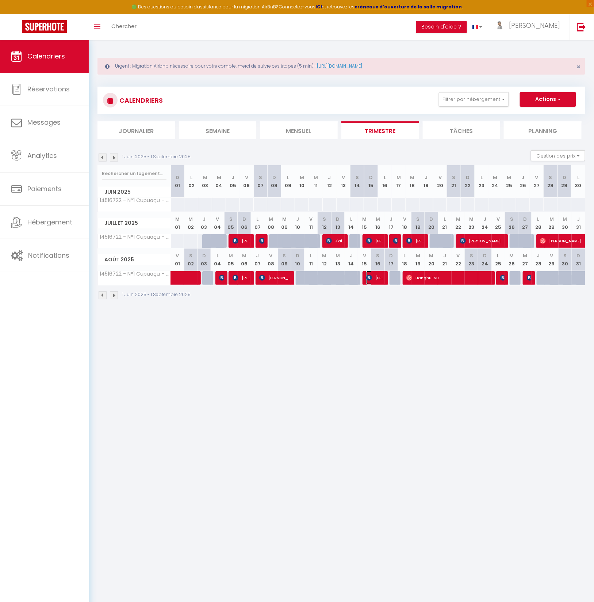
click at [371, 276] on img at bounding box center [369, 278] width 6 height 6
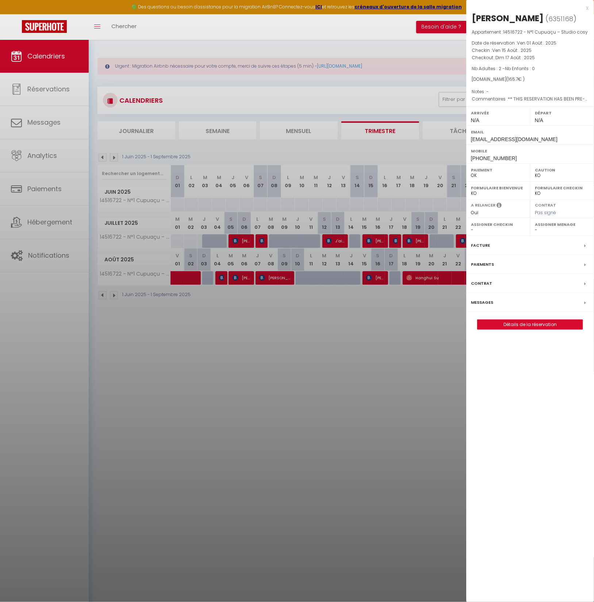
click at [388, 341] on div at bounding box center [297, 301] width 594 height 602
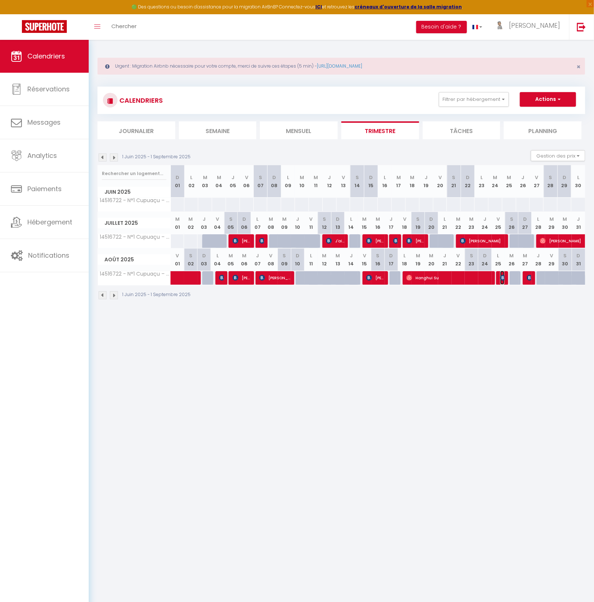
click at [503, 276] on img at bounding box center [504, 278] width 6 height 6
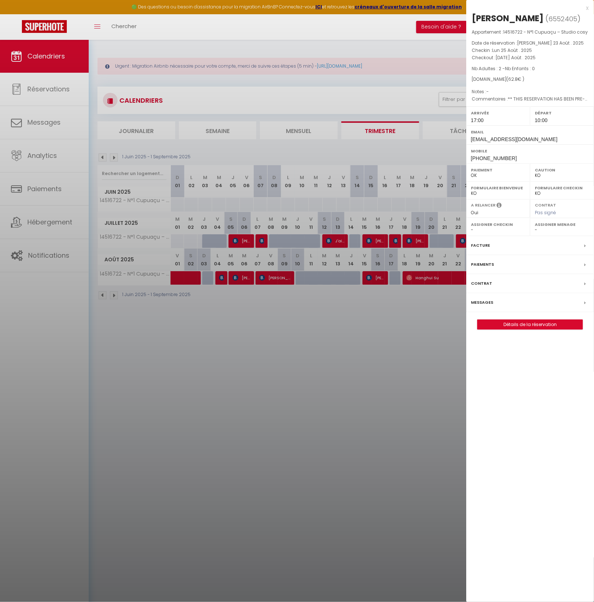
click at [369, 350] on div at bounding box center [297, 301] width 594 height 602
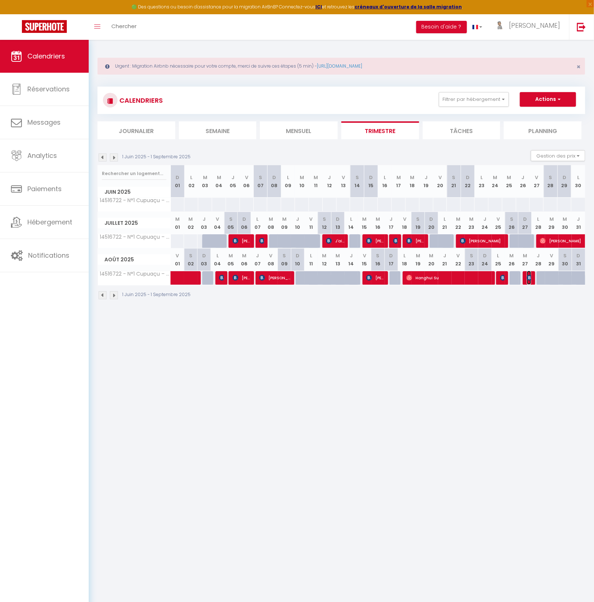
click at [528, 276] on img at bounding box center [530, 278] width 6 height 6
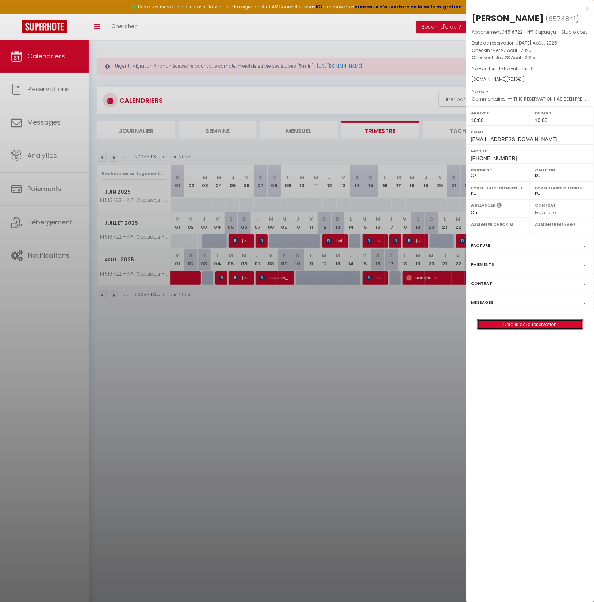
click at [532, 323] on link "Détails de la réservation" at bounding box center [530, 325] width 105 height 10
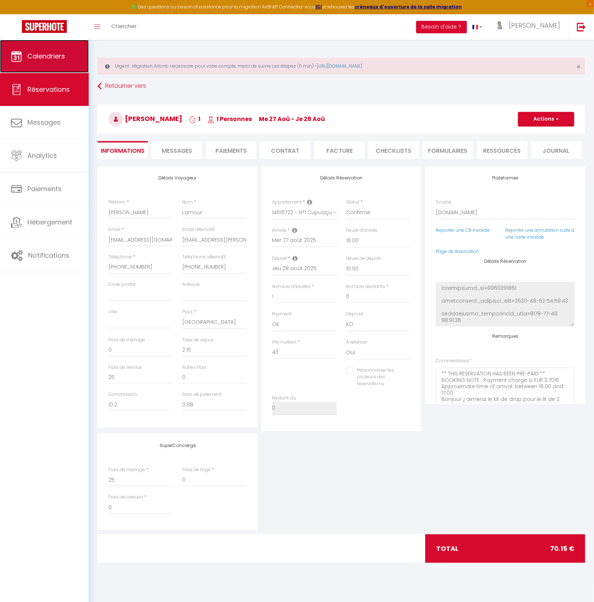
click at [50, 56] on span "Calendriers" at bounding box center [46, 56] width 38 height 9
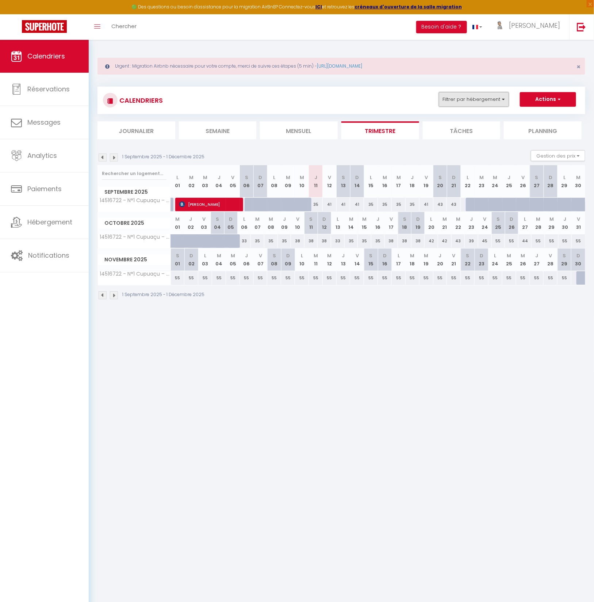
click at [488, 98] on button "Filtrer par hébergement" at bounding box center [474, 99] width 70 height 15
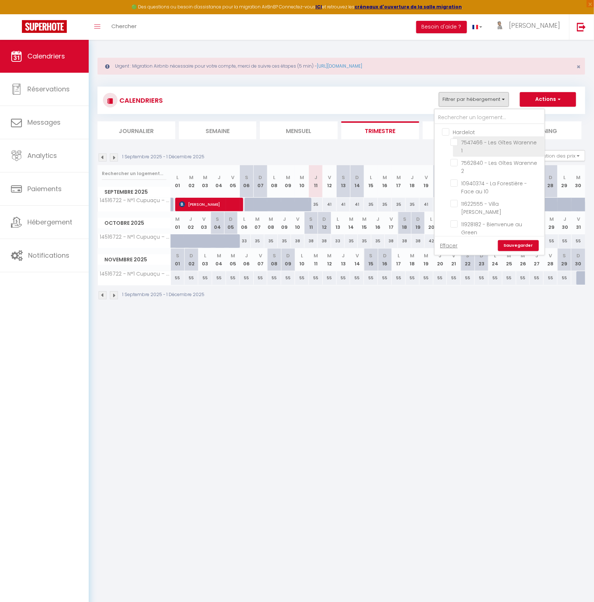
click at [455, 141] on input "7547466 - Les Gîtes Warenne 1" at bounding box center [496, 141] width 91 height 7
click at [455, 159] on input "7562840 - Les Gîtes Warenne 2" at bounding box center [496, 162] width 91 height 7
click at [519, 247] on link "Sauvegarder" at bounding box center [518, 245] width 41 height 11
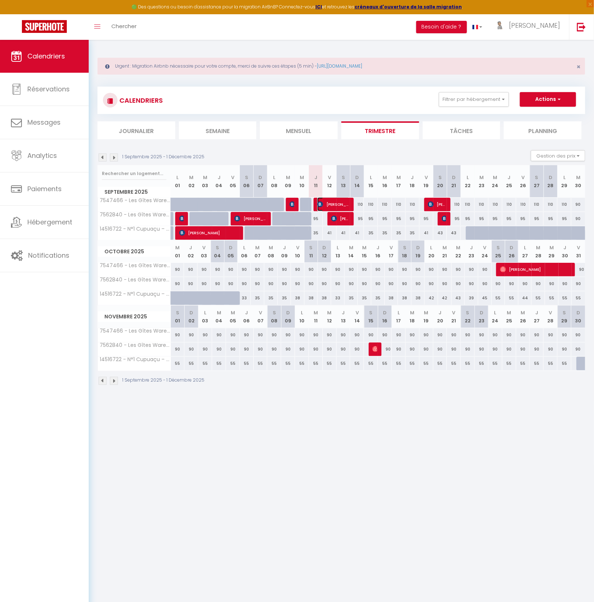
scroll to position [2, 0]
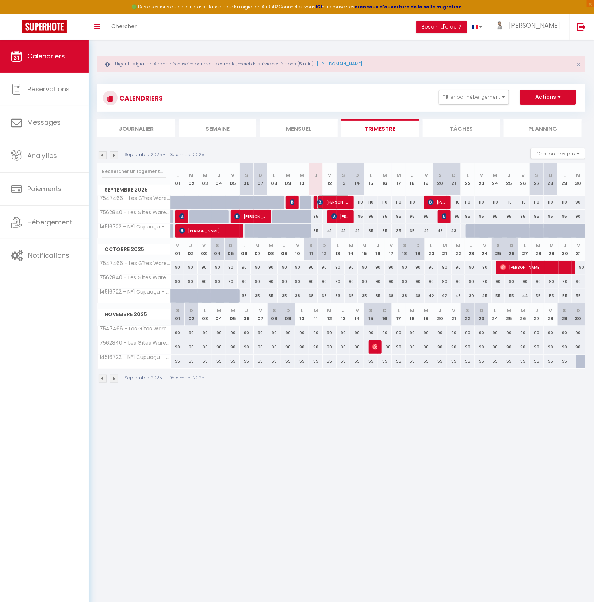
click at [324, 203] on span "Thierry bastin" at bounding box center [334, 202] width 33 height 14
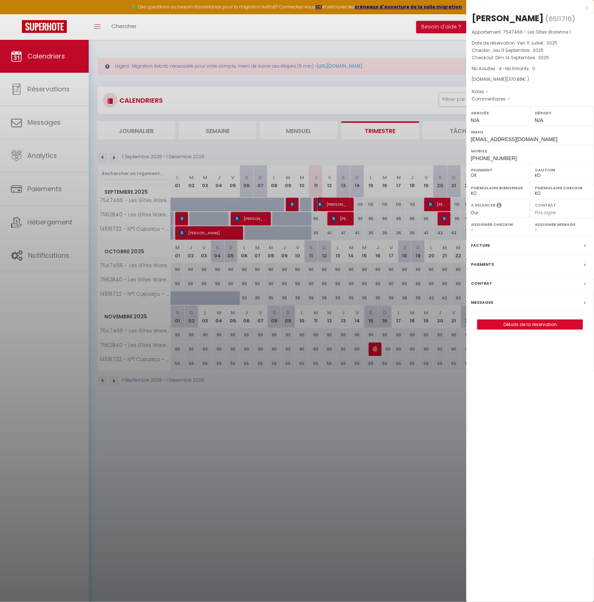
scroll to position [0, 0]
click at [264, 152] on div at bounding box center [297, 301] width 594 height 602
